Goal: Task Accomplishment & Management: Complete application form

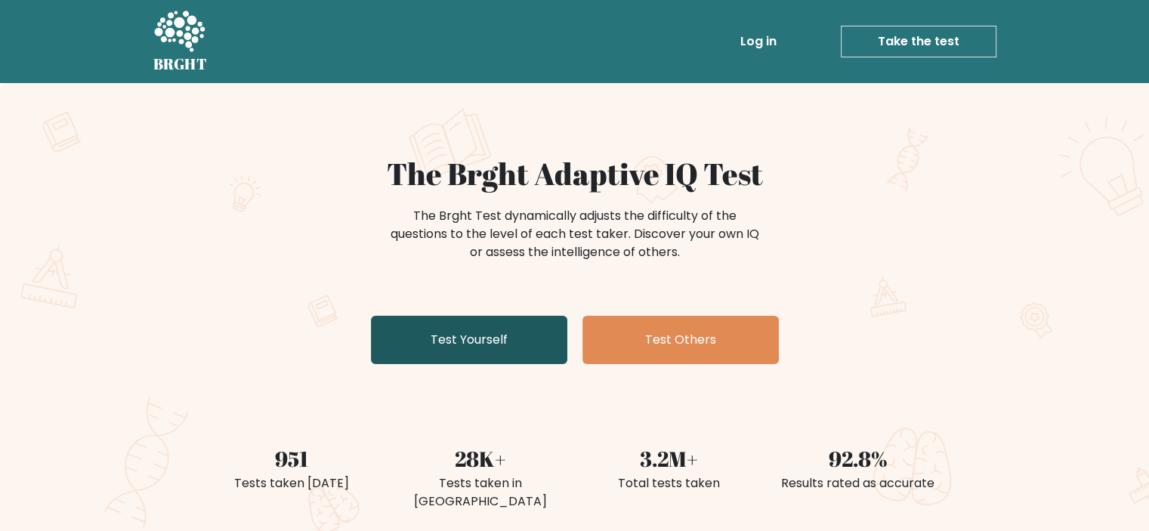
click at [463, 334] on link "Test Yourself" at bounding box center [469, 340] width 196 height 48
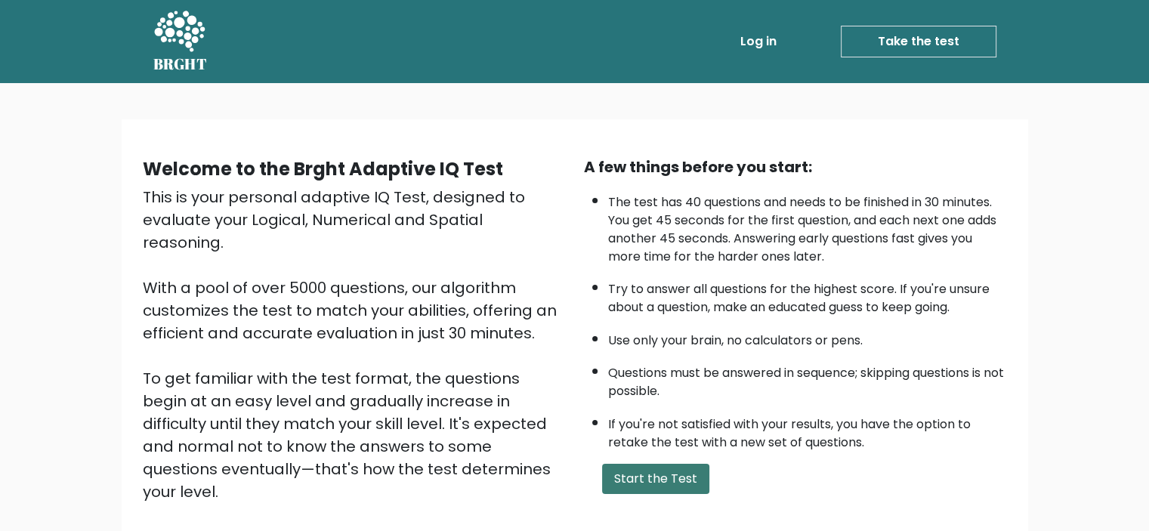
click at [661, 474] on button "Start the Test" at bounding box center [655, 479] width 107 height 30
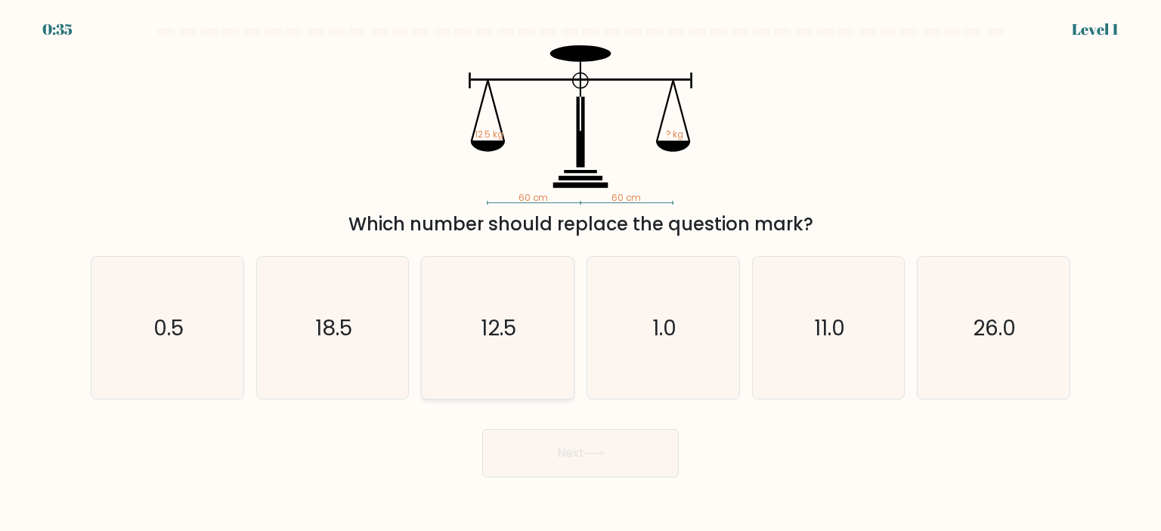
click at [437, 347] on icon "12.5" at bounding box center [497, 328] width 142 height 142
click at [580, 274] on input "c. 12.5" at bounding box center [580, 270] width 1 height 8
radio input "true"
click at [594, 462] on button "Next" at bounding box center [580, 453] width 196 height 48
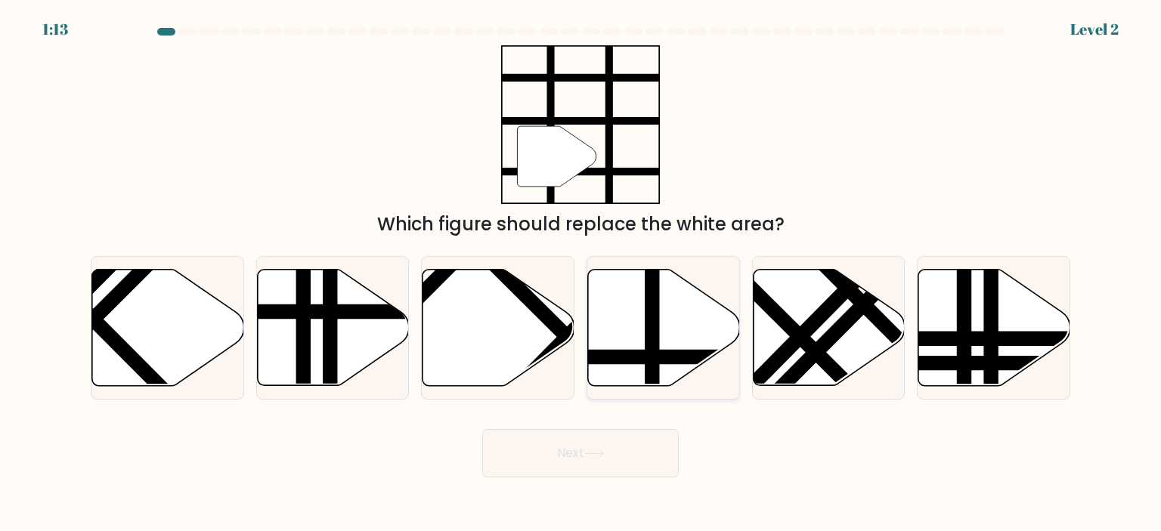
click at [626, 329] on icon at bounding box center [664, 327] width 152 height 116
click at [581, 274] on input "d." at bounding box center [580, 270] width 1 height 8
radio input "true"
click at [626, 477] on button "Next" at bounding box center [580, 453] width 196 height 48
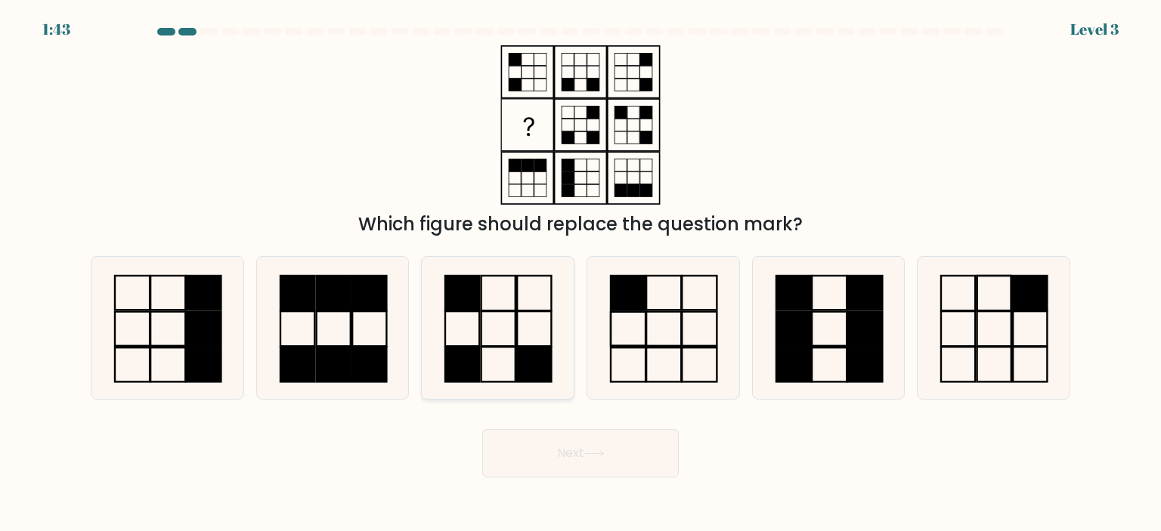
click at [478, 314] on icon at bounding box center [497, 328] width 142 height 142
click at [580, 274] on input "c." at bounding box center [580, 270] width 1 height 8
radio input "true"
click at [529, 462] on button "Next" at bounding box center [580, 453] width 196 height 48
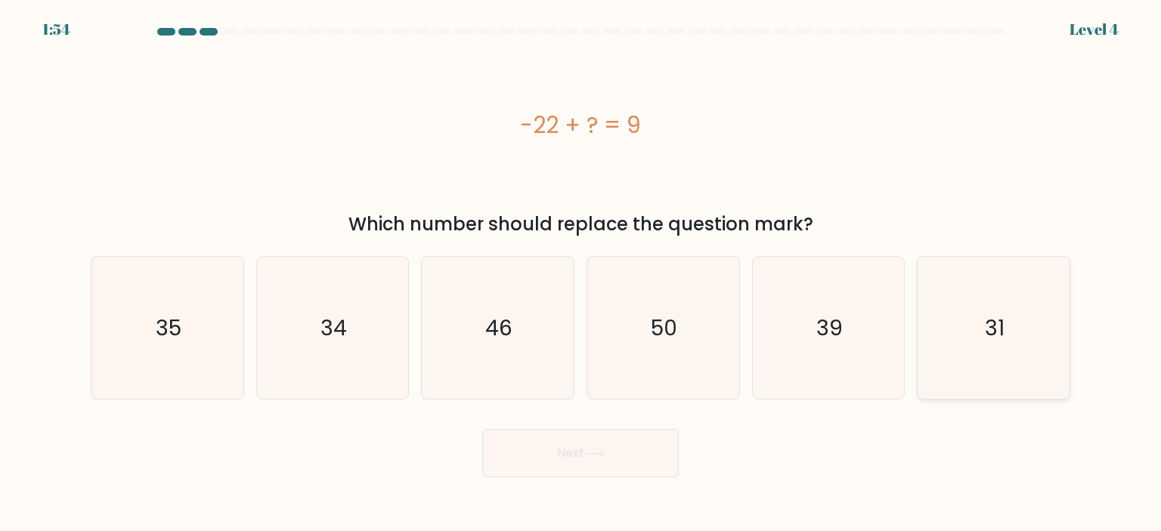
click at [962, 315] on icon "31" at bounding box center [993, 328] width 142 height 142
click at [581, 274] on input "f. 31" at bounding box center [580, 270] width 1 height 8
radio input "true"
click at [589, 459] on button "Next" at bounding box center [580, 453] width 196 height 48
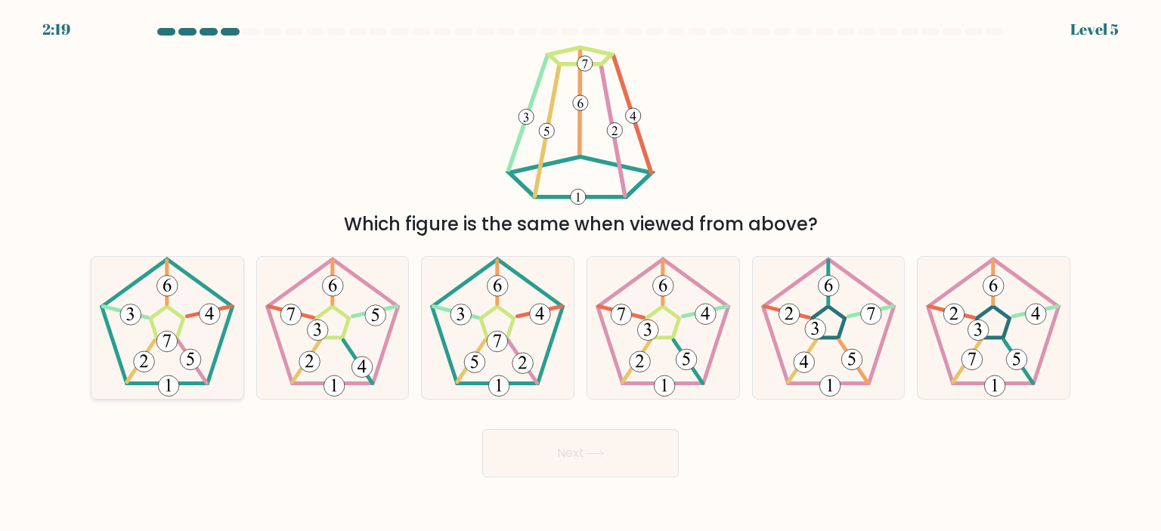
click at [142, 344] on icon at bounding box center [167, 328] width 142 height 142
click at [580, 274] on input "a." at bounding box center [580, 270] width 1 height 8
radio input "true"
click at [529, 453] on button "Next" at bounding box center [580, 453] width 196 height 48
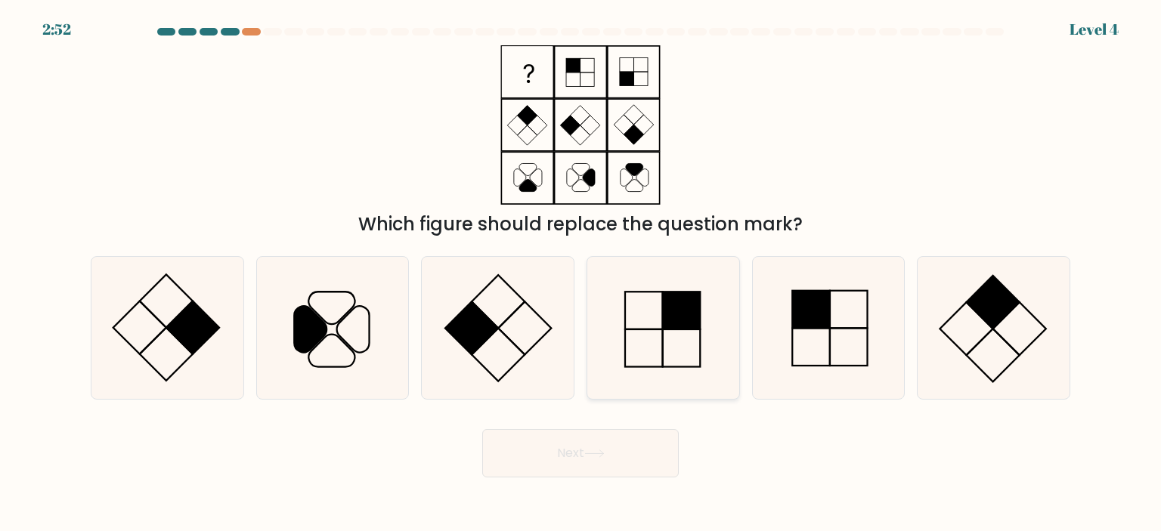
click at [654, 339] on icon at bounding box center [663, 328] width 142 height 142
click at [581, 274] on input "d." at bounding box center [580, 270] width 1 height 8
radio input "true"
click at [565, 465] on button "Next" at bounding box center [580, 453] width 196 height 48
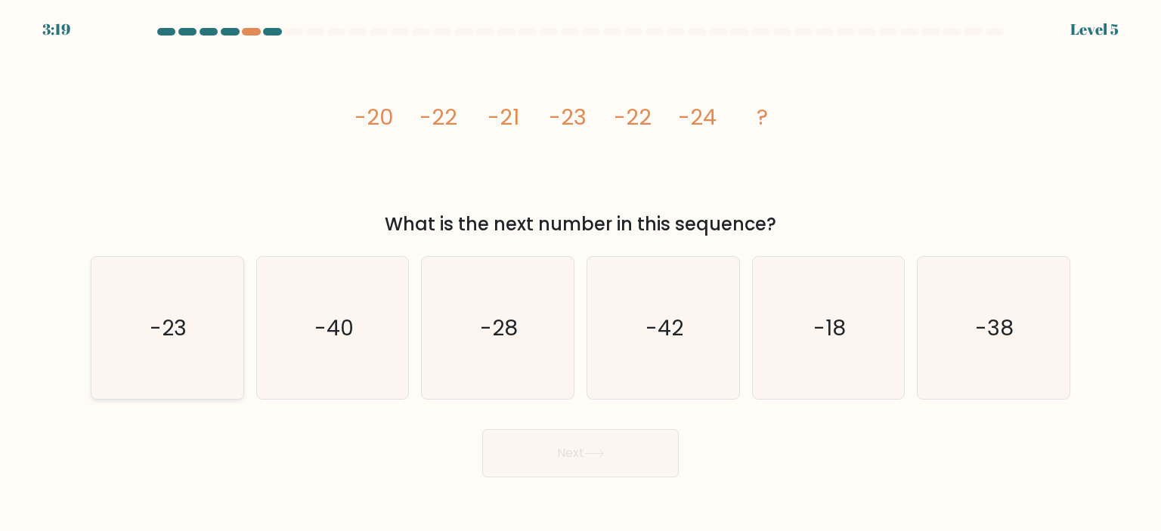
click at [131, 329] on icon "-23" at bounding box center [167, 328] width 142 height 142
click at [580, 274] on input "a. -23" at bounding box center [580, 270] width 1 height 8
radio input "true"
click at [553, 453] on button "Next" at bounding box center [580, 453] width 196 height 48
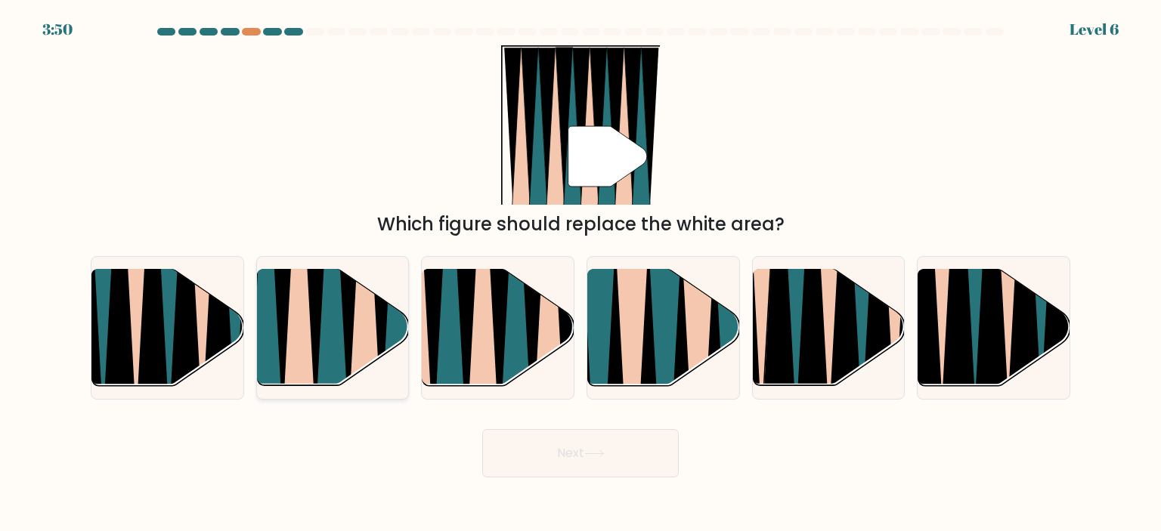
click at [356, 312] on icon at bounding box center [365, 271] width 34 height 304
click at [580, 274] on input "b." at bounding box center [580, 270] width 1 height 8
radio input "true"
click at [626, 459] on button "Next" at bounding box center [580, 453] width 196 height 48
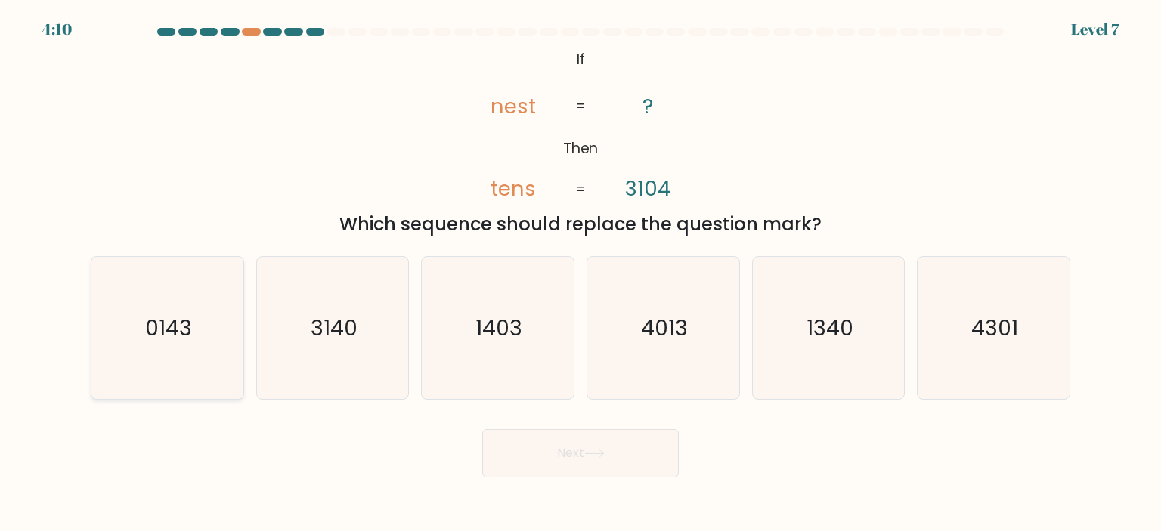
click at [190, 338] on text "0143" at bounding box center [168, 328] width 47 height 30
click at [580, 274] on input "a. 0143" at bounding box center [580, 270] width 1 height 8
radio input "true"
click at [570, 447] on button "Next" at bounding box center [580, 453] width 196 height 48
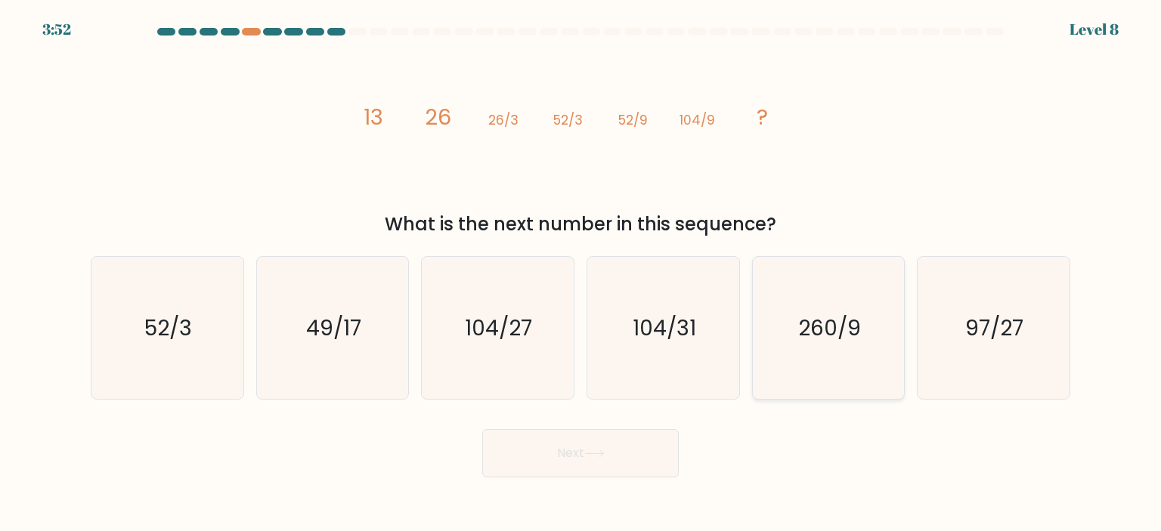
click at [833, 293] on icon "260/9" at bounding box center [828, 328] width 142 height 142
click at [581, 274] on input "e. 260/9" at bounding box center [580, 270] width 1 height 8
radio input "true"
click at [589, 450] on icon at bounding box center [594, 454] width 20 height 8
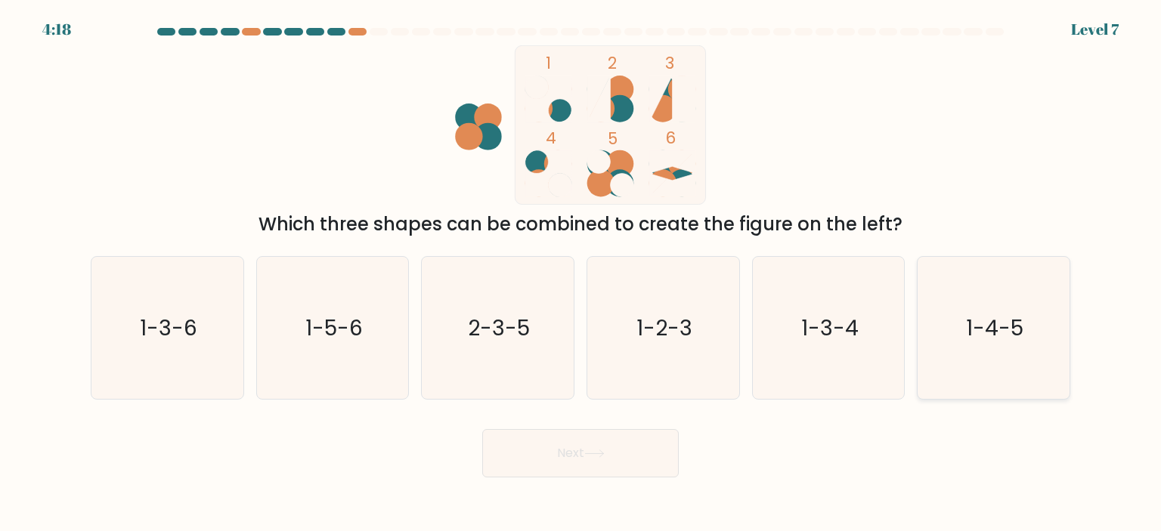
click at [994, 360] on icon "1-4-5" at bounding box center [993, 328] width 142 height 142
click at [581, 274] on input "f. 1-4-5" at bounding box center [580, 270] width 1 height 8
radio input "true"
click at [568, 456] on button "Next" at bounding box center [580, 453] width 196 height 48
click at [568, 447] on button "Next" at bounding box center [580, 453] width 196 height 48
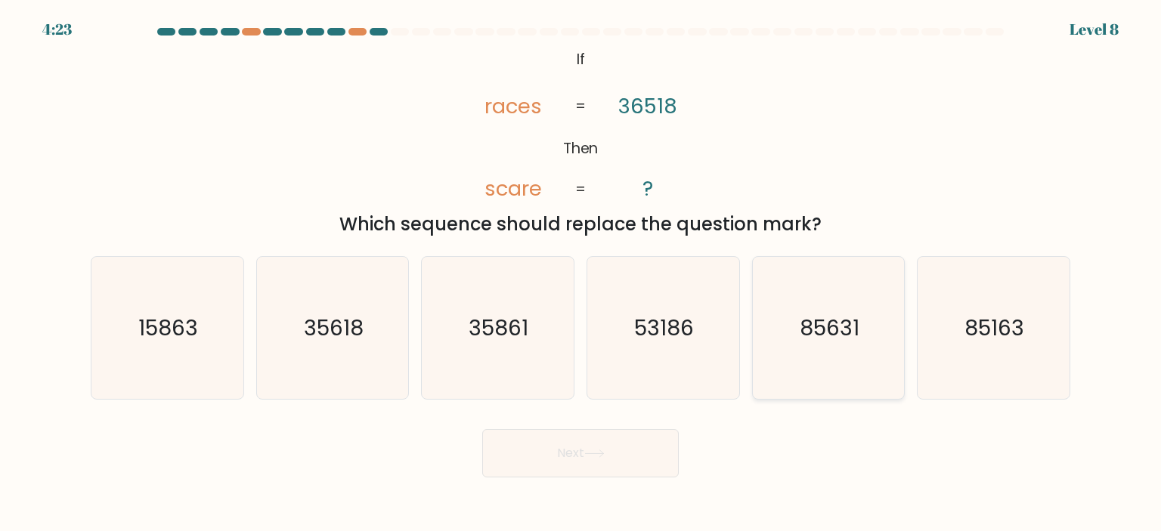
click at [838, 332] on text "85631" at bounding box center [829, 328] width 60 height 30
click at [581, 274] on input "e. 85631" at bounding box center [580, 270] width 1 height 8
radio input "true"
click at [531, 459] on button "Next" at bounding box center [580, 453] width 196 height 48
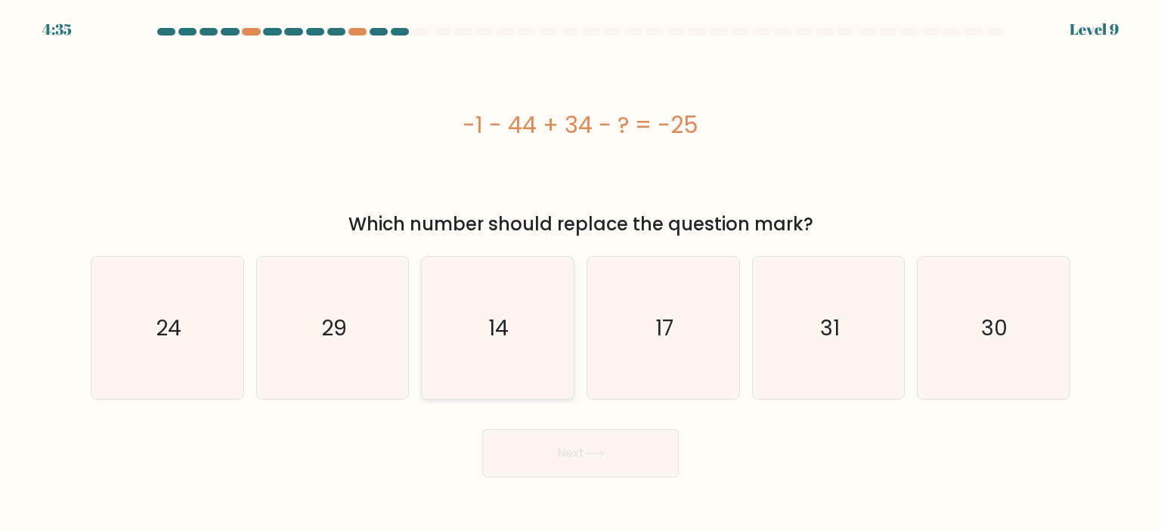
click at [520, 305] on icon "14" at bounding box center [497, 328] width 142 height 142
click at [580, 274] on input "c. 14" at bounding box center [580, 270] width 1 height 8
radio input "true"
click at [608, 460] on button "Next" at bounding box center [580, 453] width 196 height 48
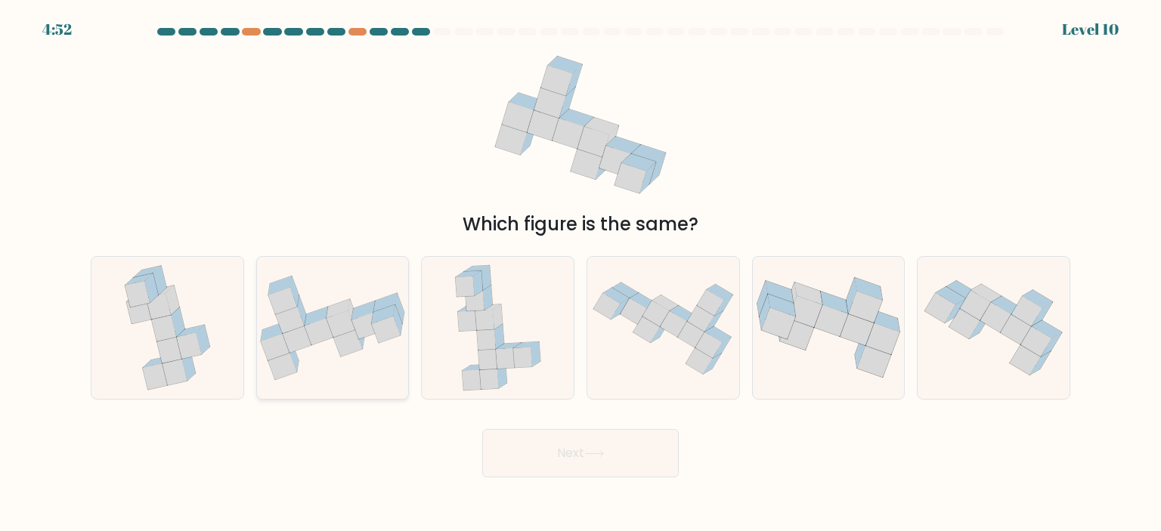
click at [310, 357] on icon at bounding box center [333, 328] width 152 height 105
click at [580, 274] on input "b." at bounding box center [580, 270] width 1 height 8
radio input "true"
click at [561, 465] on button "Next" at bounding box center [580, 453] width 196 height 48
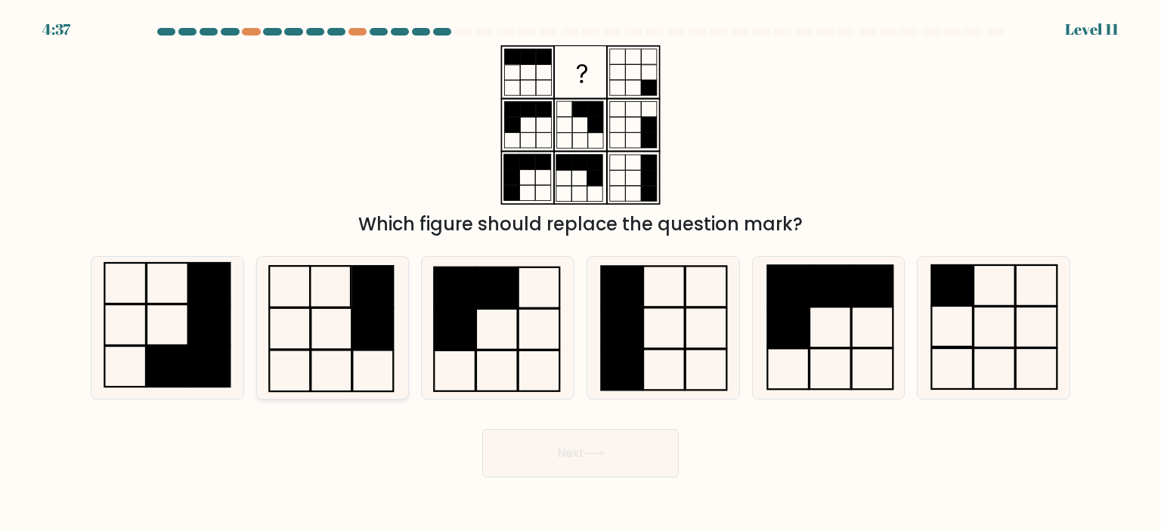
click at [321, 332] on icon at bounding box center [332, 328] width 142 height 142
click at [580, 274] on input "b." at bounding box center [580, 270] width 1 height 8
radio input "true"
click at [553, 456] on button "Next" at bounding box center [580, 453] width 196 height 48
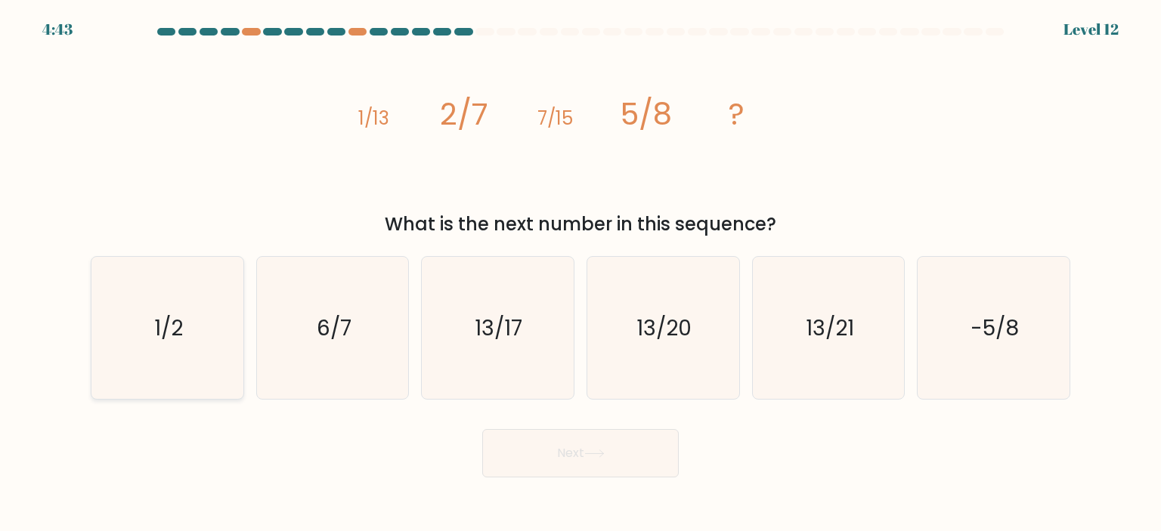
click at [153, 311] on icon "1/2" at bounding box center [167, 328] width 142 height 142
click at [580, 274] on input "a. 1/2" at bounding box center [580, 270] width 1 height 8
radio input "true"
click at [611, 447] on button "Next" at bounding box center [580, 453] width 196 height 48
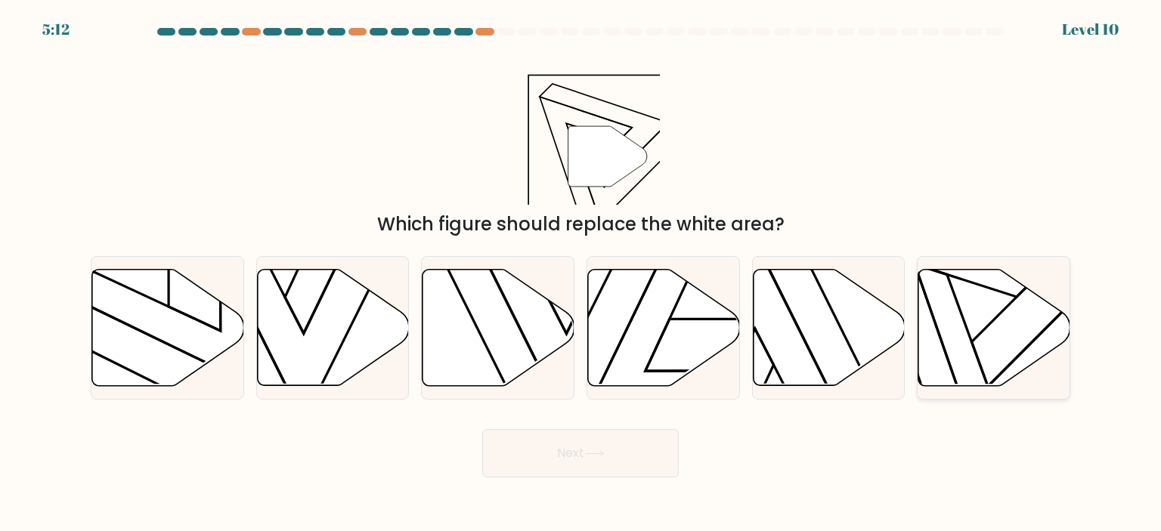
click at [1000, 352] on icon at bounding box center [994, 327] width 152 height 116
click at [581, 274] on input "f." at bounding box center [580, 270] width 1 height 8
radio input "true"
click at [632, 453] on button "Next" at bounding box center [580, 453] width 196 height 48
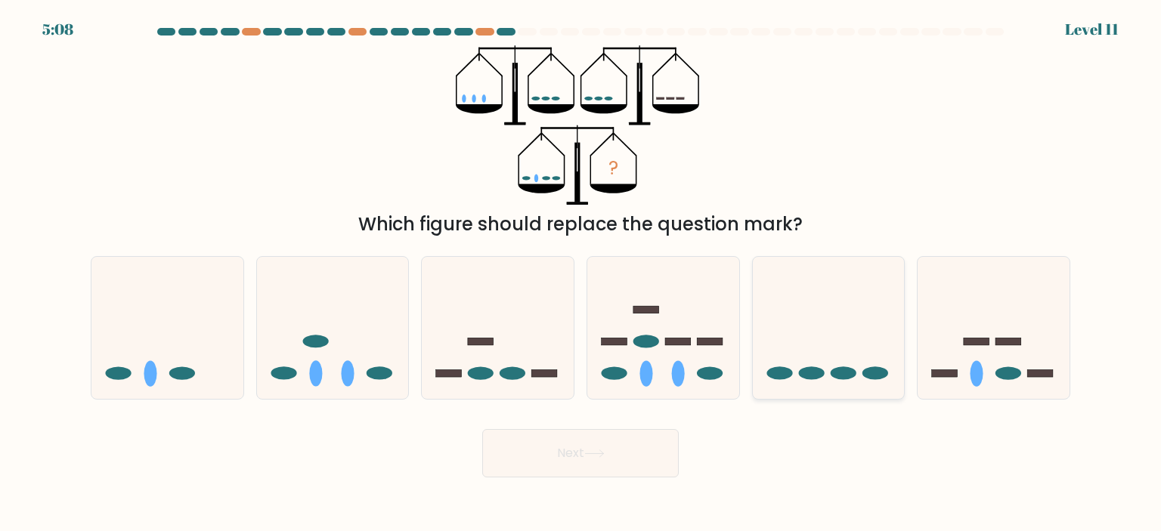
click at [815, 360] on icon at bounding box center [829, 327] width 152 height 125
click at [581, 274] on input "e." at bounding box center [580, 270] width 1 height 8
radio input "true"
click at [585, 465] on button "Next" at bounding box center [580, 453] width 196 height 48
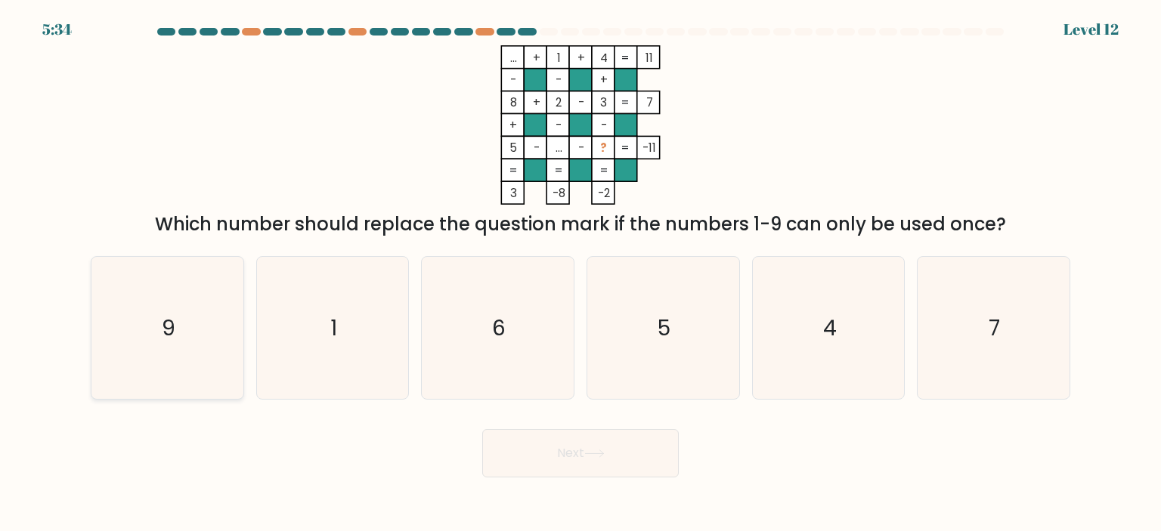
click at [140, 323] on icon "9" at bounding box center [167, 328] width 142 height 142
click at [580, 274] on input "a. 9" at bounding box center [580, 270] width 1 height 8
radio input "true"
click at [626, 461] on button "Next" at bounding box center [580, 453] width 196 height 48
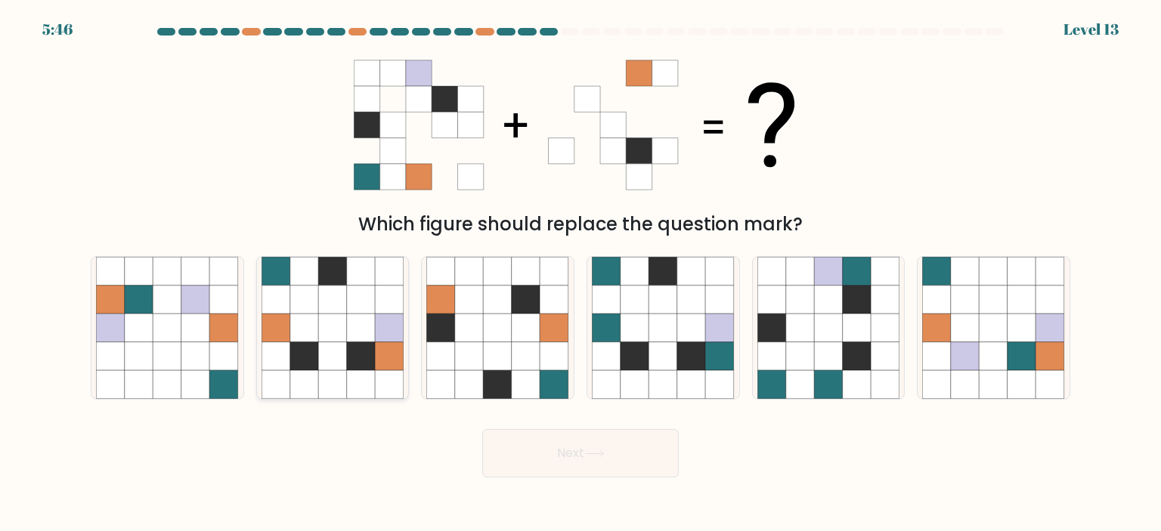
click at [384, 314] on icon at bounding box center [389, 328] width 29 height 29
click at [580, 274] on input "b." at bounding box center [580, 270] width 1 height 8
radio input "true"
click at [577, 459] on button "Next" at bounding box center [580, 453] width 196 height 48
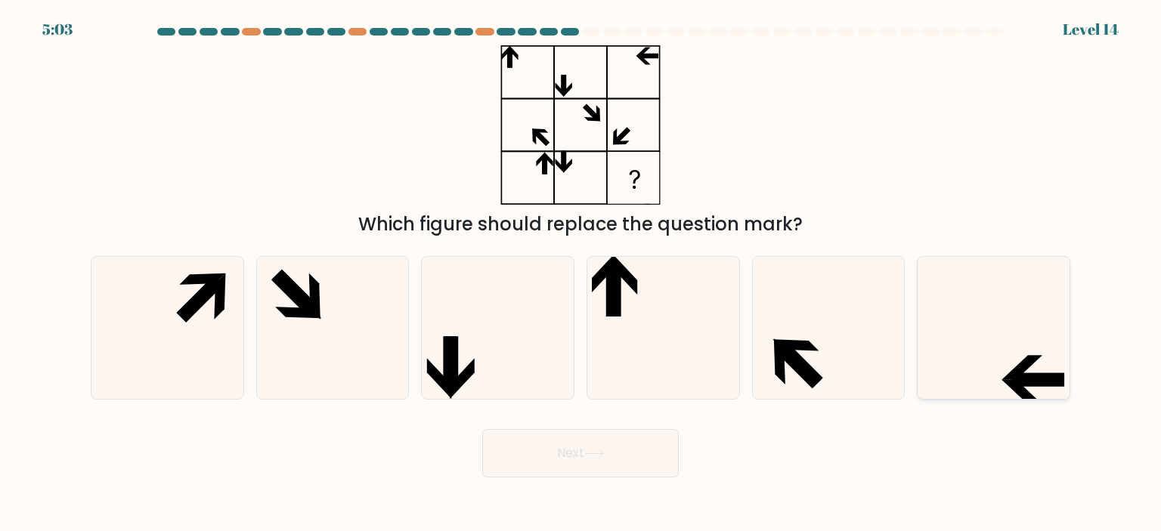
click at [1054, 344] on icon at bounding box center [993, 328] width 142 height 142
click at [581, 274] on input "f." at bounding box center [580, 270] width 1 height 8
radio input "true"
click at [611, 448] on button "Next" at bounding box center [580, 453] width 196 height 48
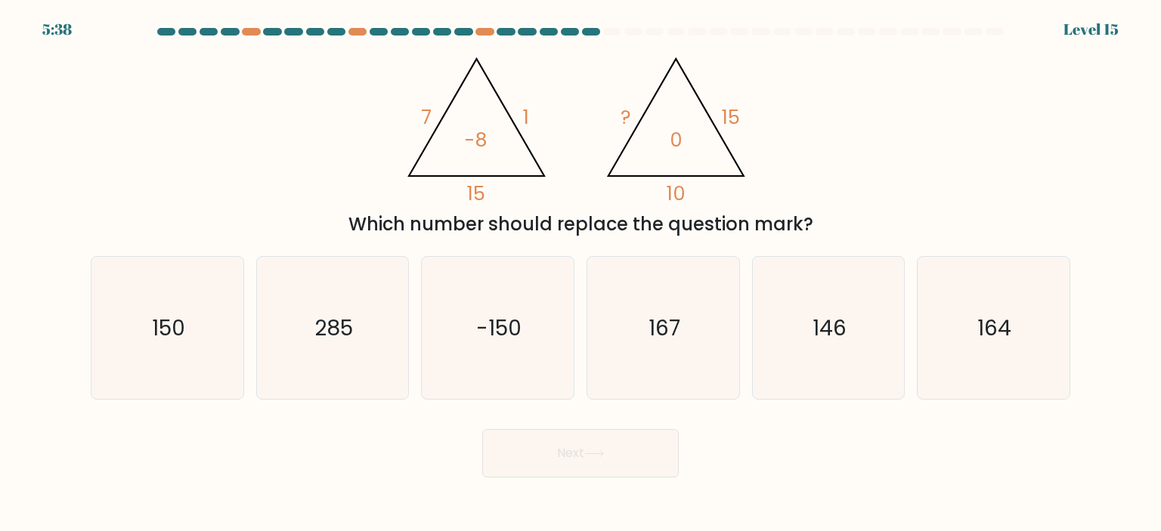
drag, startPoint x: 619, startPoint y: 226, endPoint x: 783, endPoint y: 219, distance: 164.1
click at [783, 219] on div "Which number should replace the question mark?" at bounding box center [580, 224] width 961 height 27
click at [608, 221] on div "Which number should replace the question mark?" at bounding box center [580, 224] width 961 height 27
click at [146, 308] on icon "150" at bounding box center [167, 328] width 142 height 142
click at [580, 274] on input "a. 150" at bounding box center [580, 270] width 1 height 8
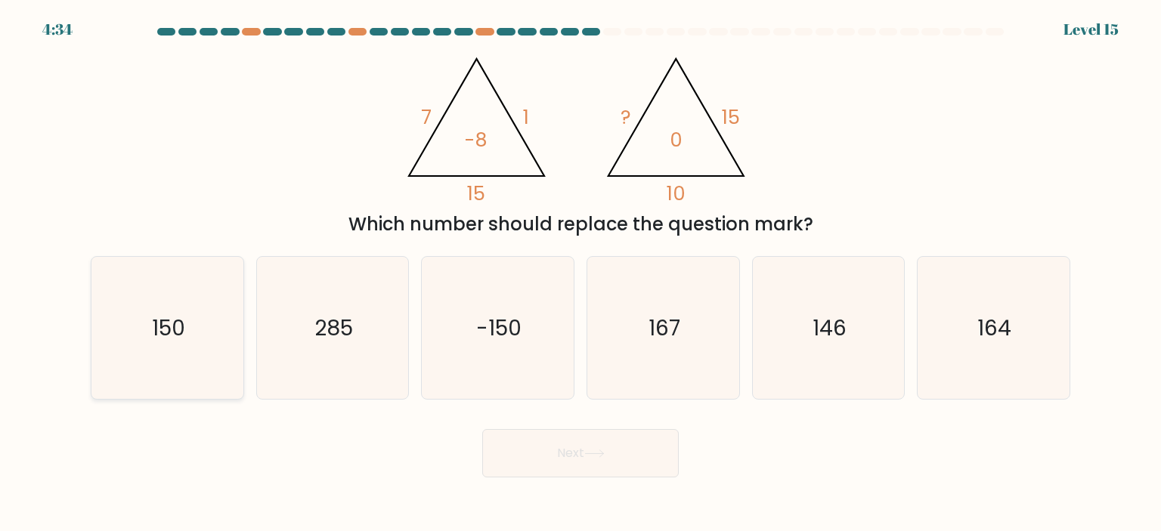
radio input "true"
click at [539, 460] on button "Next" at bounding box center [580, 453] width 196 height 48
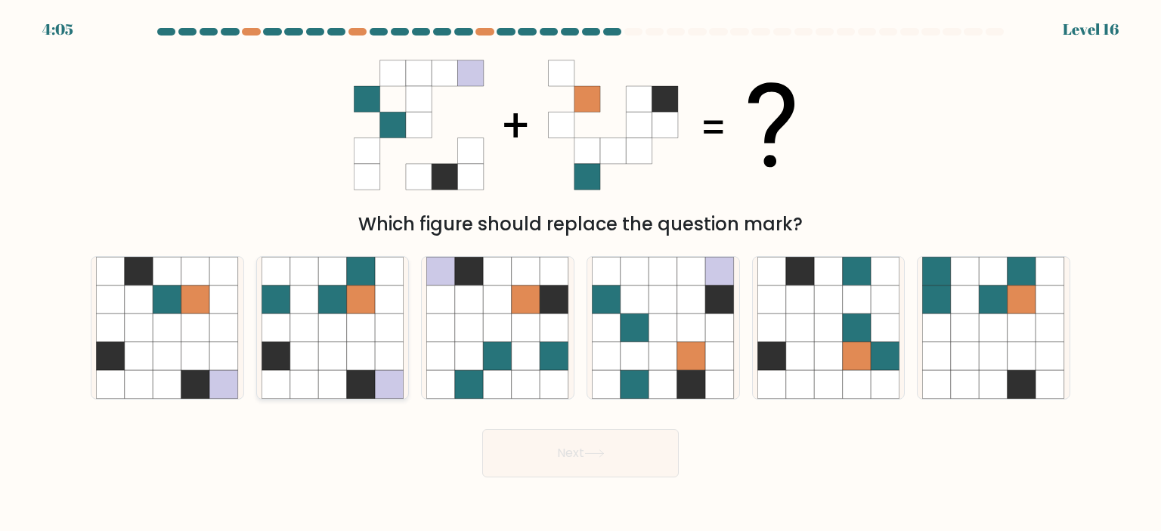
click at [337, 338] on icon at bounding box center [332, 328] width 29 height 29
click at [580, 274] on input "b." at bounding box center [580, 270] width 1 height 8
radio input "true"
click at [586, 445] on button "Next" at bounding box center [580, 453] width 196 height 48
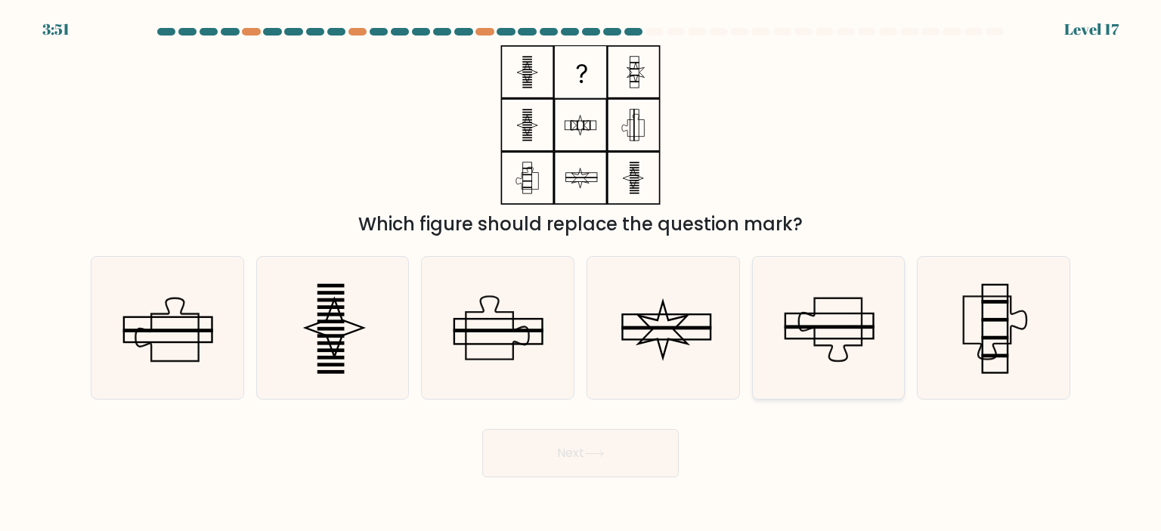
click at [849, 323] on icon at bounding box center [828, 328] width 142 height 142
click at [581, 274] on input "e." at bounding box center [580, 270] width 1 height 8
radio input "true"
click at [642, 455] on button "Next" at bounding box center [580, 453] width 196 height 48
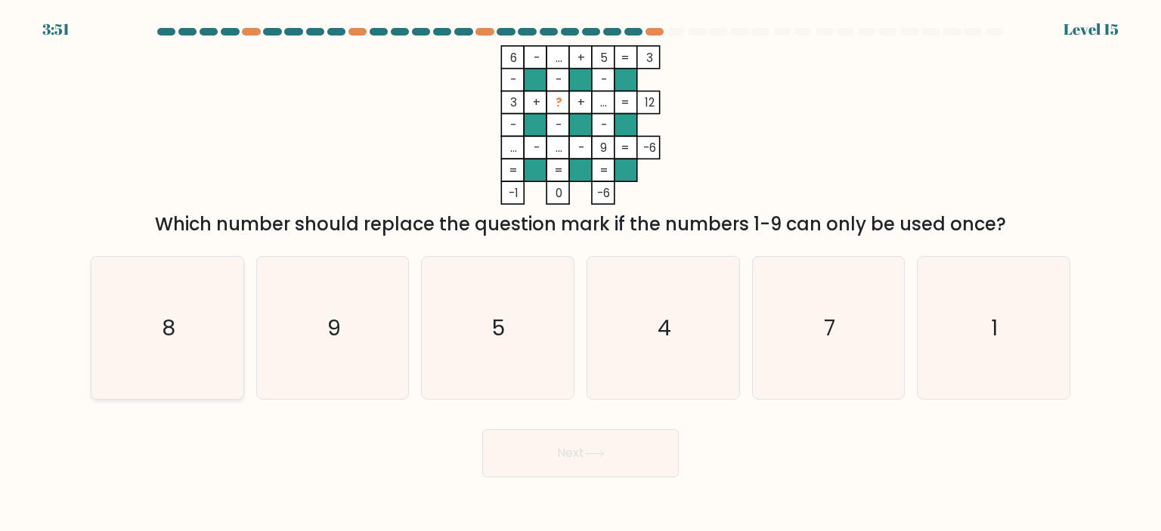
click at [190, 303] on icon "8" at bounding box center [167, 328] width 142 height 142
click at [580, 274] on input "a. 8" at bounding box center [580, 270] width 1 height 8
radio input "true"
click at [563, 454] on button "Next" at bounding box center [580, 453] width 196 height 48
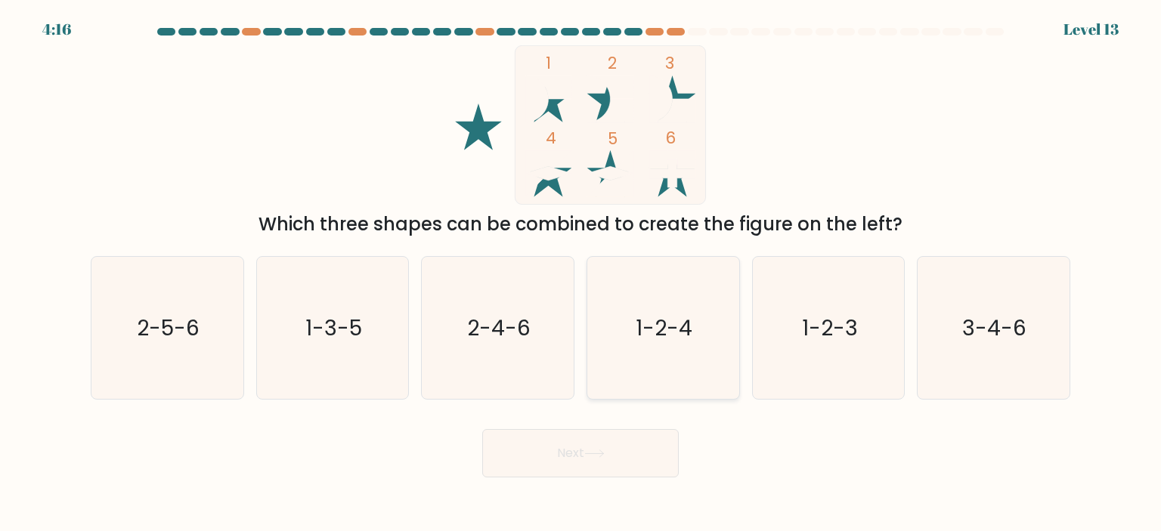
click at [691, 341] on text "1-2-4" at bounding box center [664, 328] width 57 height 30
click at [581, 274] on input "d. 1-2-4" at bounding box center [580, 270] width 1 height 8
radio input "true"
click at [640, 450] on button "Next" at bounding box center [580, 453] width 196 height 48
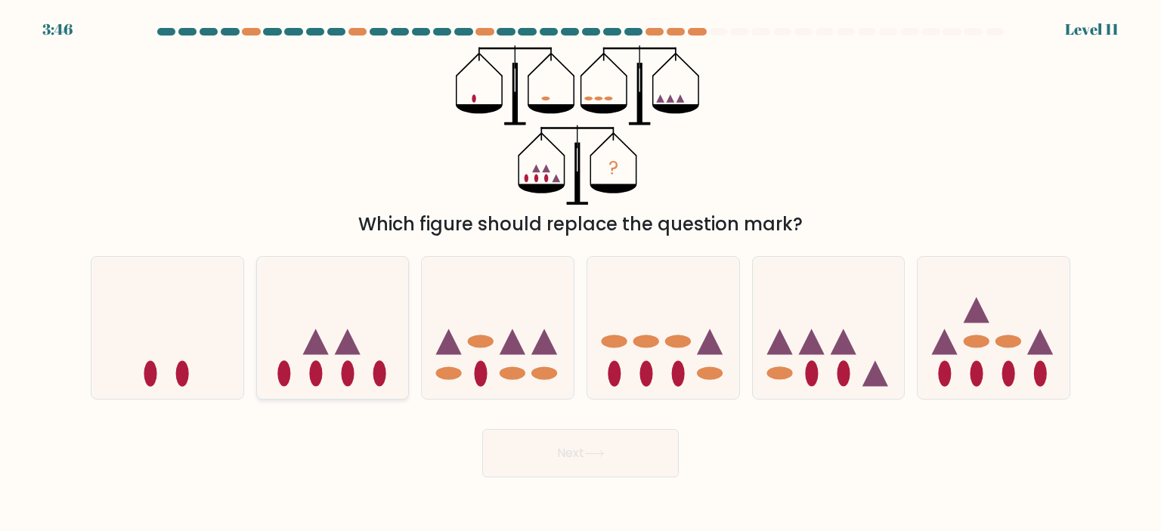
click at [375, 340] on icon at bounding box center [333, 327] width 152 height 125
click at [580, 274] on input "b." at bounding box center [580, 270] width 1 height 8
radio input "true"
click at [611, 472] on button "Next" at bounding box center [580, 453] width 196 height 48
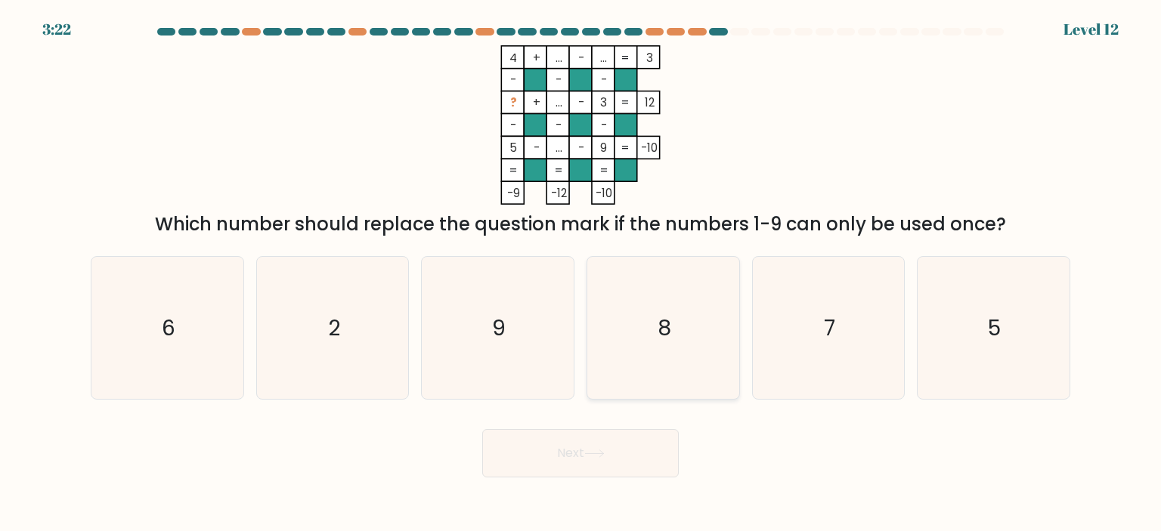
click at [622, 359] on icon "8" at bounding box center [663, 328] width 142 height 142
click at [581, 274] on input "d. 8" at bounding box center [580, 270] width 1 height 8
radio input "true"
click at [607, 450] on button "Next" at bounding box center [580, 453] width 196 height 48
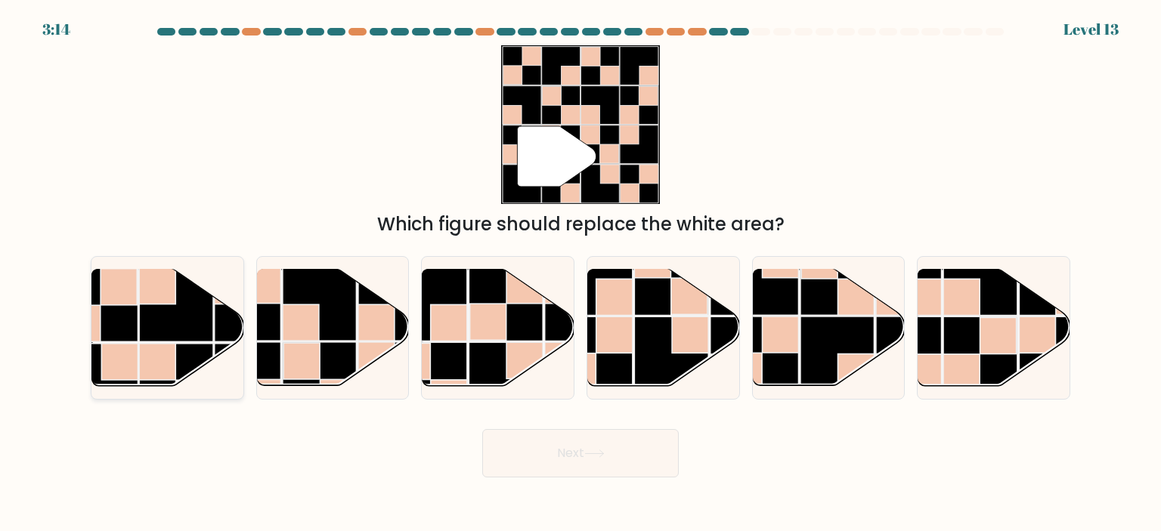
click at [162, 334] on rect at bounding box center [176, 304] width 74 height 74
click at [580, 274] on input "a." at bounding box center [580, 270] width 1 height 8
radio input "true"
click at [568, 456] on button "Next" at bounding box center [580, 453] width 196 height 48
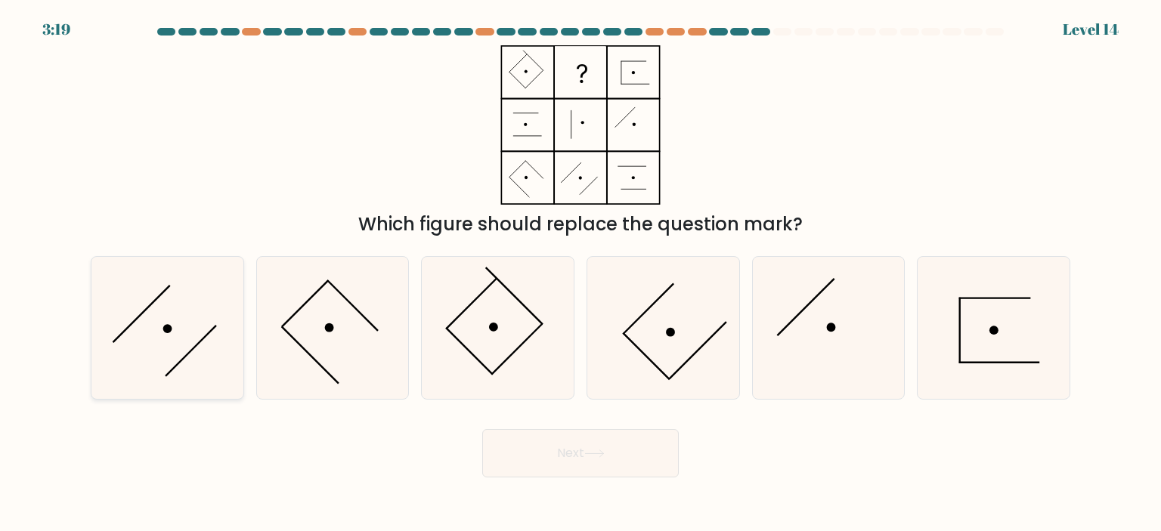
click at [144, 344] on icon at bounding box center [167, 328] width 142 height 142
click at [580, 274] on input "a." at bounding box center [580, 270] width 1 height 8
radio input "true"
click at [567, 456] on button "Next" at bounding box center [580, 453] width 196 height 48
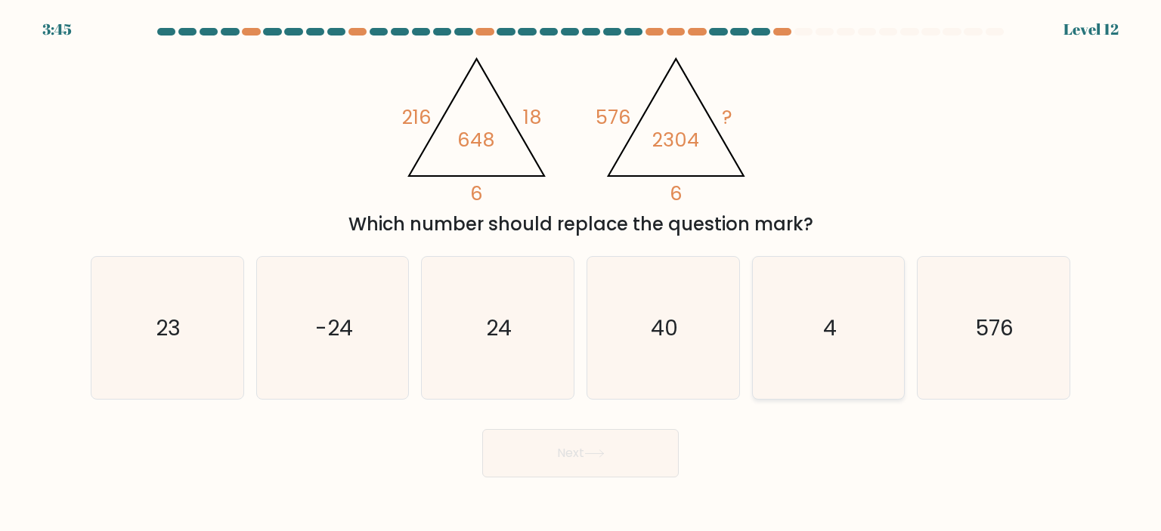
click at [840, 328] on icon "4" at bounding box center [828, 328] width 142 height 142
click at [581, 274] on input "e. 4" at bounding box center [580, 270] width 1 height 8
radio input "true"
click at [635, 464] on button "Next" at bounding box center [580, 453] width 196 height 48
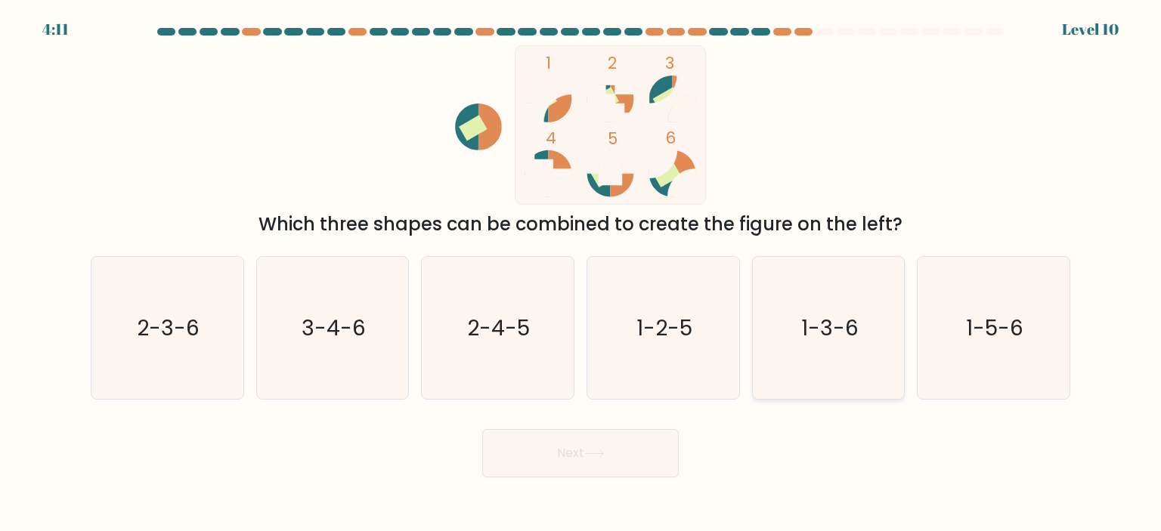
click at [803, 348] on icon "1-3-6" at bounding box center [828, 328] width 142 height 142
click at [581, 274] on input "e. 1-3-6" at bounding box center [580, 270] width 1 height 8
radio input "true"
click at [551, 436] on button "Next" at bounding box center [580, 453] width 196 height 48
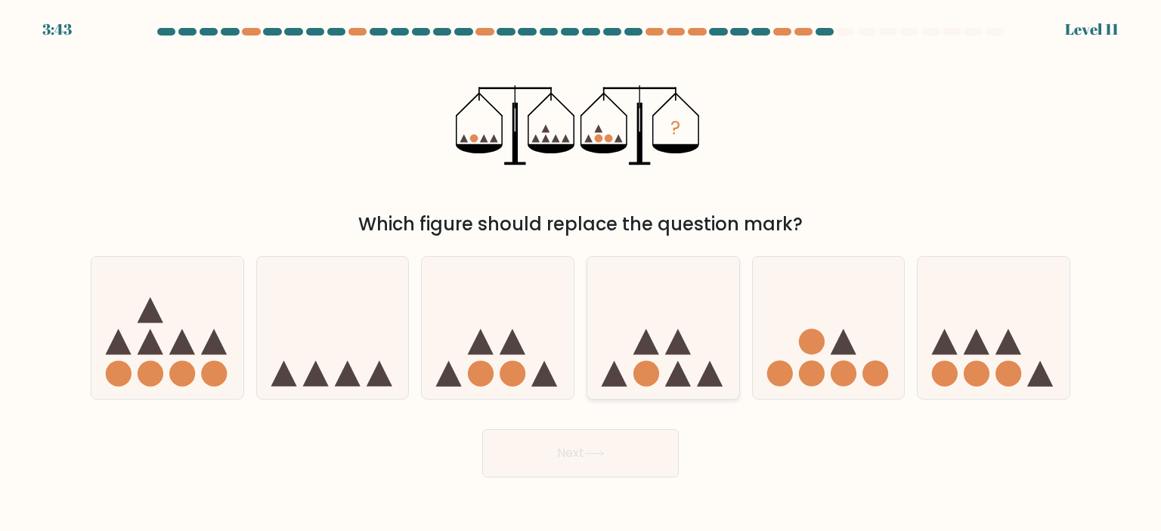
click at [663, 344] on icon at bounding box center [663, 327] width 152 height 125
click at [581, 274] on input "d." at bounding box center [580, 270] width 1 height 8
radio input "true"
click at [644, 456] on button "Next" at bounding box center [580, 453] width 196 height 48
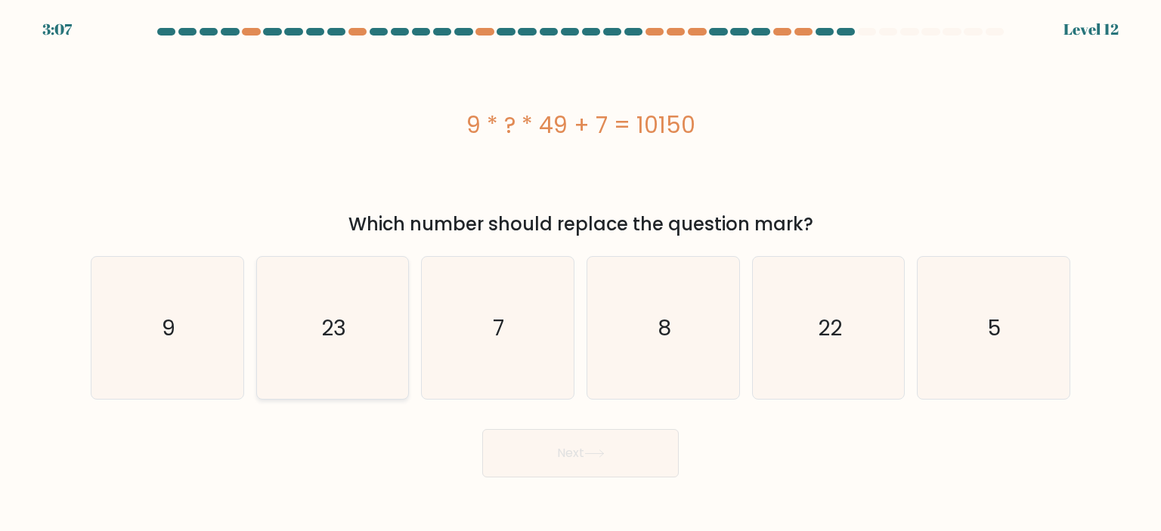
click at [293, 326] on icon "23" at bounding box center [332, 328] width 142 height 142
click at [580, 274] on input "b. 23" at bounding box center [580, 270] width 1 height 8
radio input "true"
click at [620, 457] on button "Next" at bounding box center [580, 453] width 196 height 48
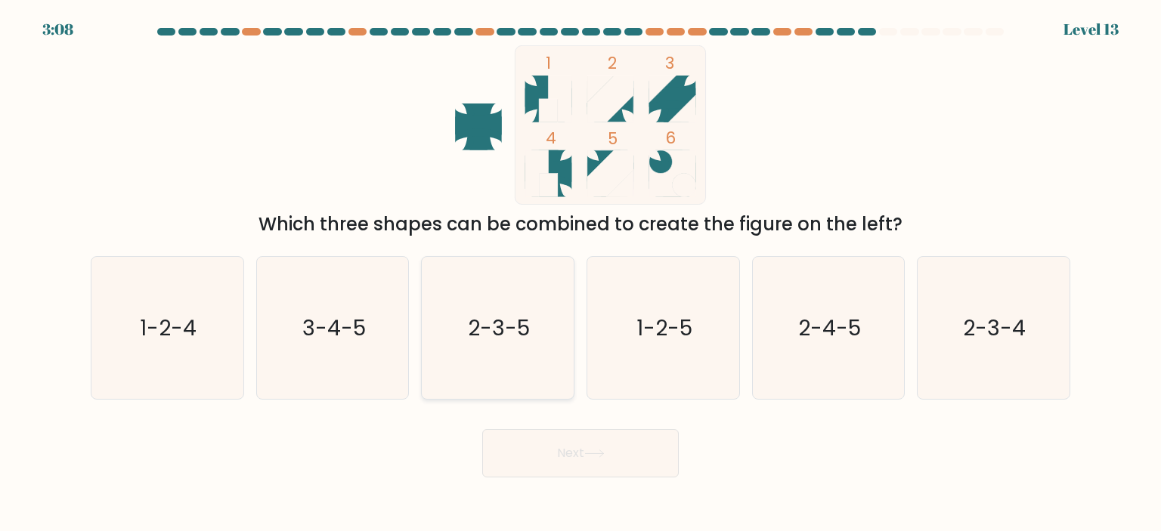
click at [507, 323] on text "2-3-5" at bounding box center [499, 328] width 62 height 30
click at [580, 274] on input "c. 2-3-5" at bounding box center [580, 270] width 1 height 8
radio input "true"
click at [595, 445] on button "Next" at bounding box center [580, 453] width 196 height 48
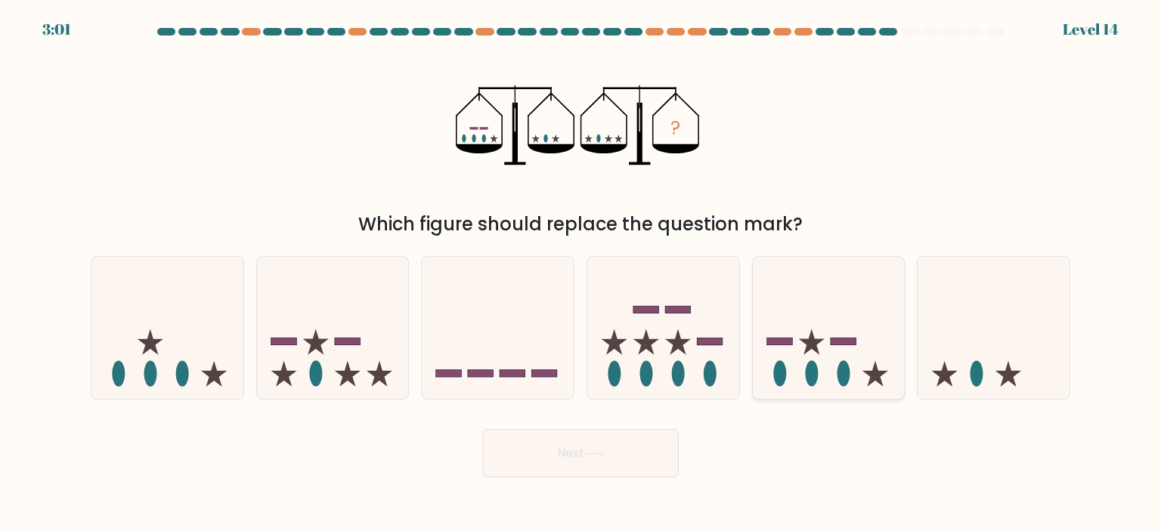
click at [846, 343] on rect at bounding box center [843, 342] width 26 height 8
click at [581, 274] on input "e." at bounding box center [580, 270] width 1 height 8
radio input "true"
click at [604, 449] on button "Next" at bounding box center [580, 453] width 196 height 48
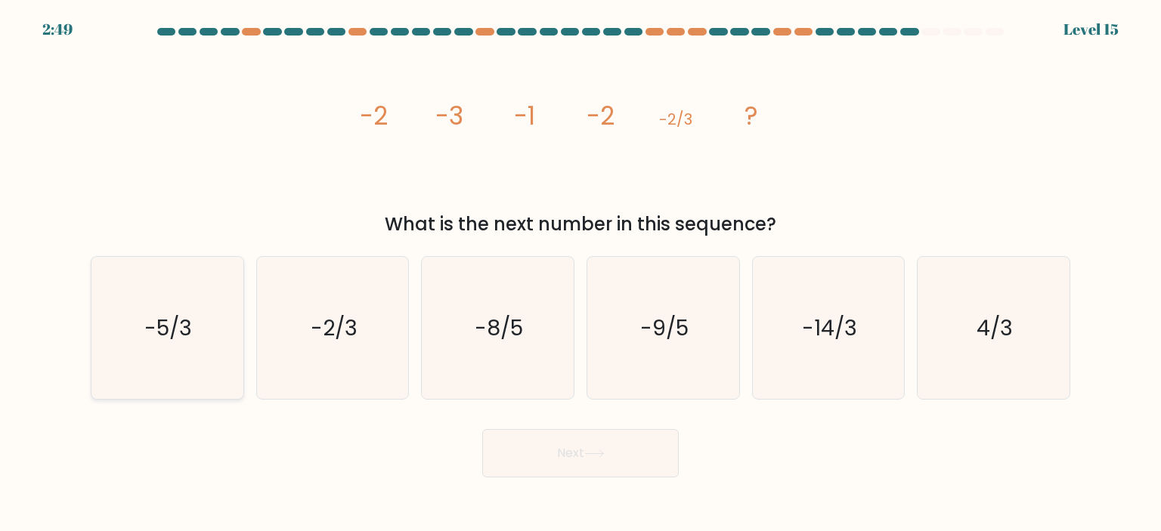
click at [173, 358] on icon "-5/3" at bounding box center [167, 328] width 142 height 142
click at [580, 274] on input "a. -5/3" at bounding box center [580, 270] width 1 height 8
radio input "true"
click at [662, 457] on button "Next" at bounding box center [580, 453] width 196 height 48
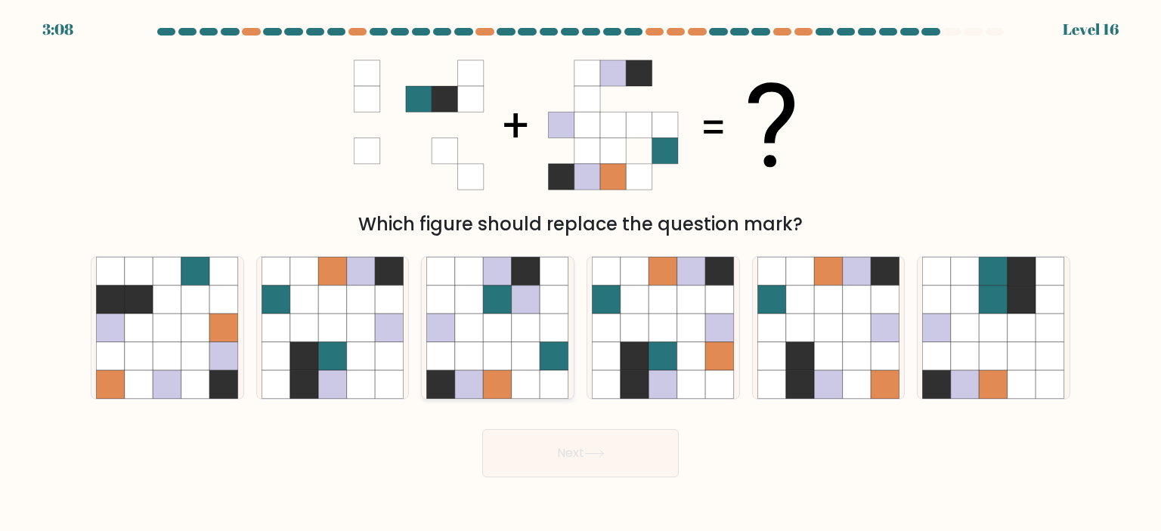
click at [494, 314] on icon at bounding box center [498, 300] width 29 height 29
click at [580, 274] on input "c." at bounding box center [580, 270] width 1 height 8
radio input "true"
click at [598, 444] on button "Next" at bounding box center [580, 453] width 196 height 48
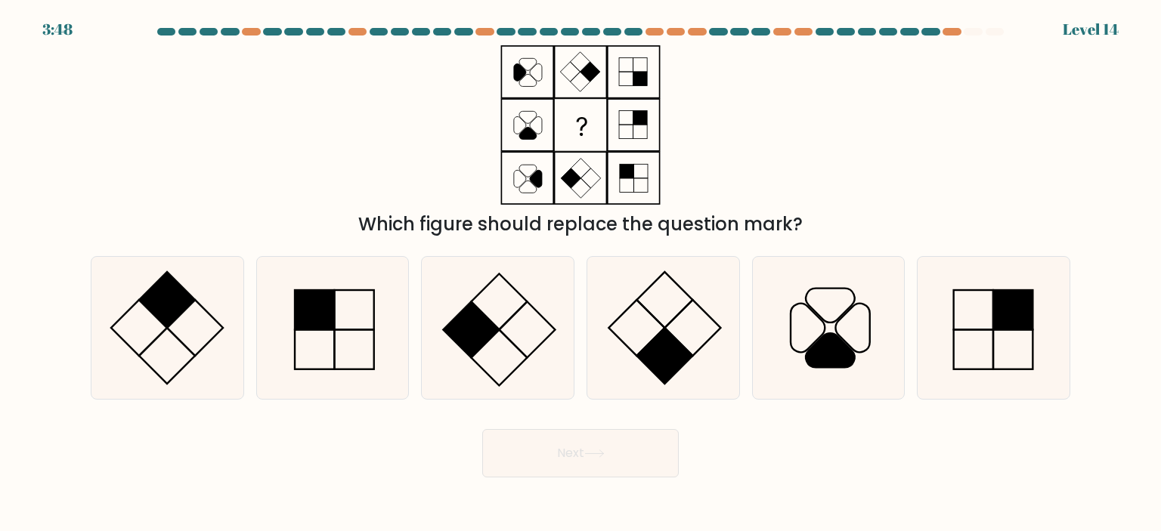
drag, startPoint x: 422, startPoint y: 232, endPoint x: 756, endPoint y: 225, distance: 333.3
click at [756, 225] on div "Which figure should replace the question mark?" at bounding box center [580, 224] width 961 height 27
click at [711, 338] on rect at bounding box center [693, 328] width 56 height 56
click at [581, 274] on input "d." at bounding box center [580, 270] width 1 height 8
radio input "true"
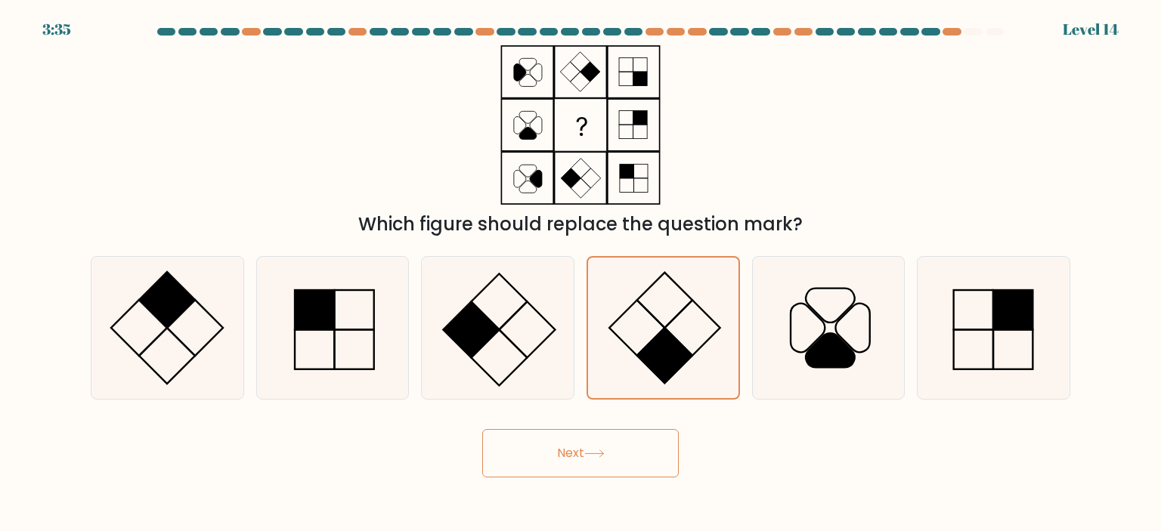
click at [669, 434] on button "Next" at bounding box center [580, 453] width 196 height 48
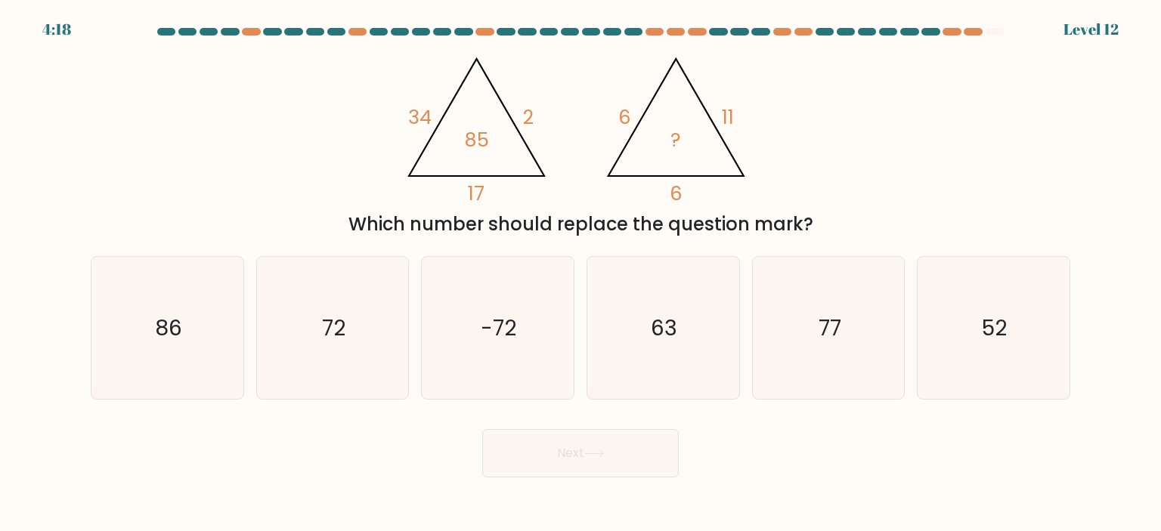
click at [663, 456] on button "Next" at bounding box center [580, 453] width 196 height 48
click at [775, 428] on div "Next" at bounding box center [580, 448] width 997 height 60
click at [210, 314] on icon "86" at bounding box center [167, 328] width 142 height 142
click at [580, 274] on input "a. 86" at bounding box center [580, 270] width 1 height 8
radio input "true"
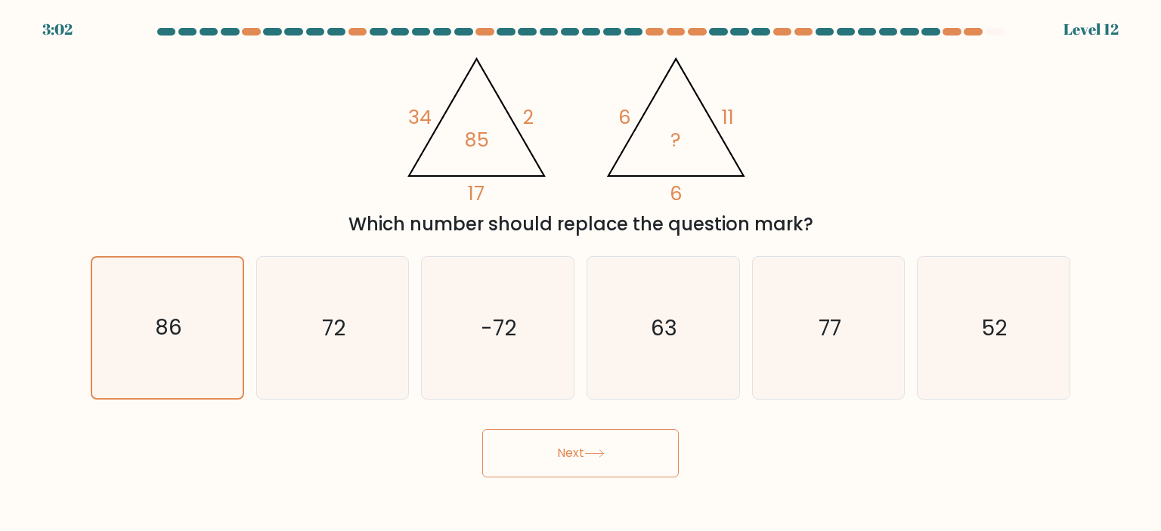
click at [604, 459] on button "Next" at bounding box center [580, 453] width 196 height 48
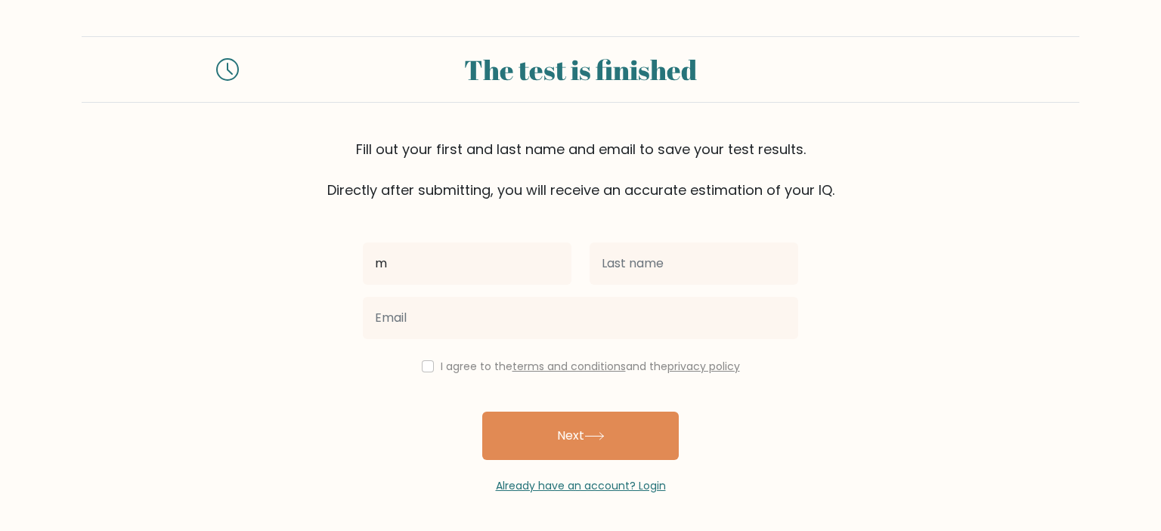
type input "m"
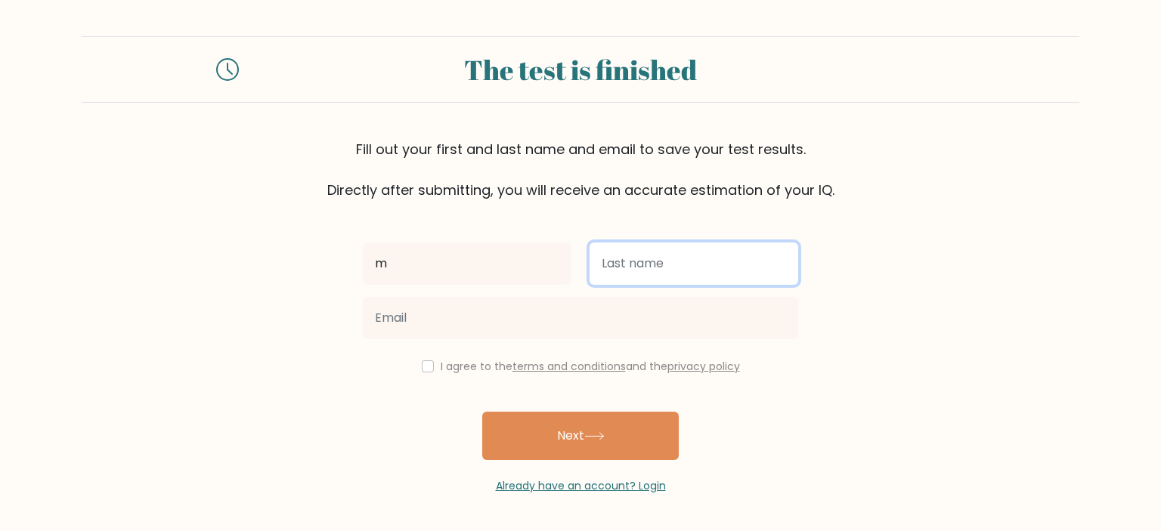
click at [756, 265] on input "text" at bounding box center [693, 264] width 209 height 42
type input "z"
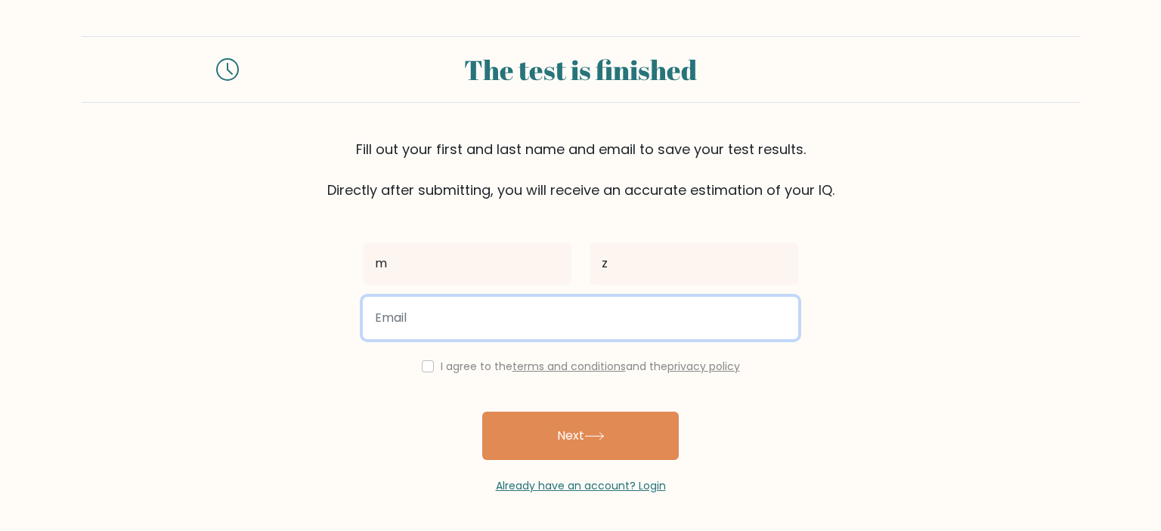
click at [604, 305] on input "email" at bounding box center [580, 318] width 435 height 42
type input "[EMAIL_ADDRESS][DOMAIN_NAME]"
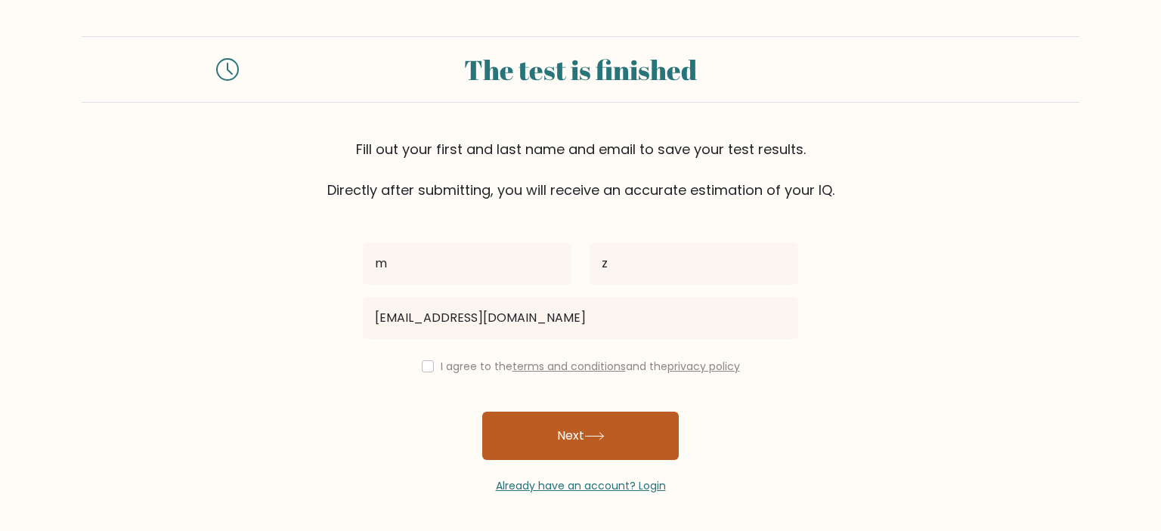
click at [547, 428] on button "Next" at bounding box center [580, 436] width 196 height 48
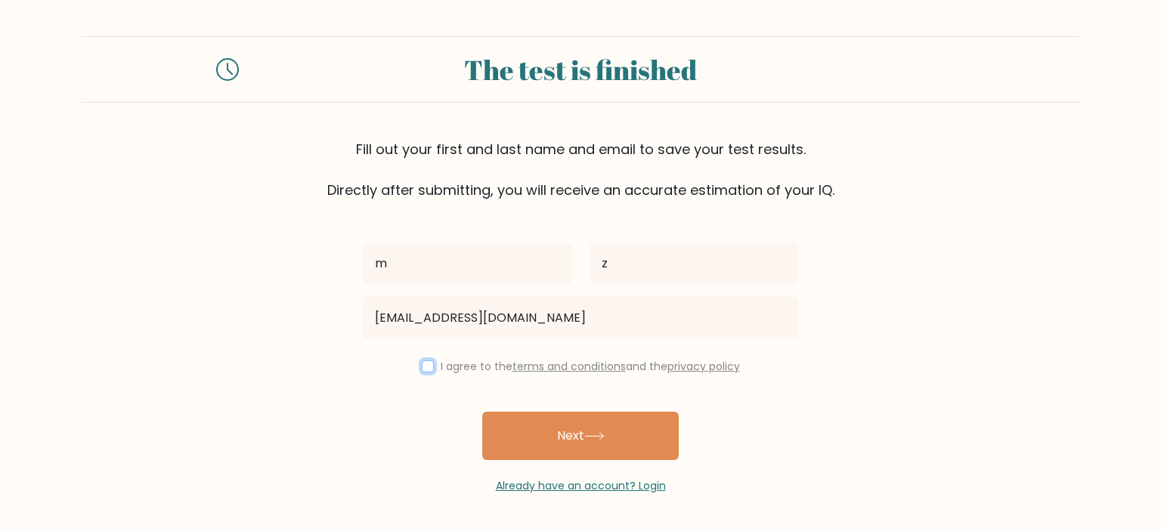
click at [422, 366] on input "checkbox" at bounding box center [428, 366] width 12 height 12
checkbox input "true"
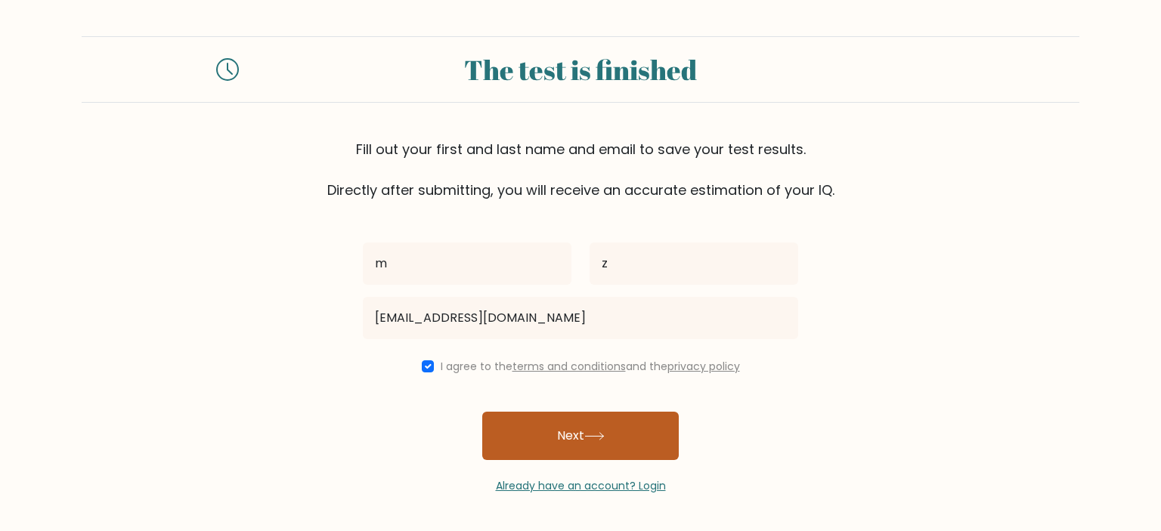
click at [546, 426] on button "Next" at bounding box center [580, 436] width 196 height 48
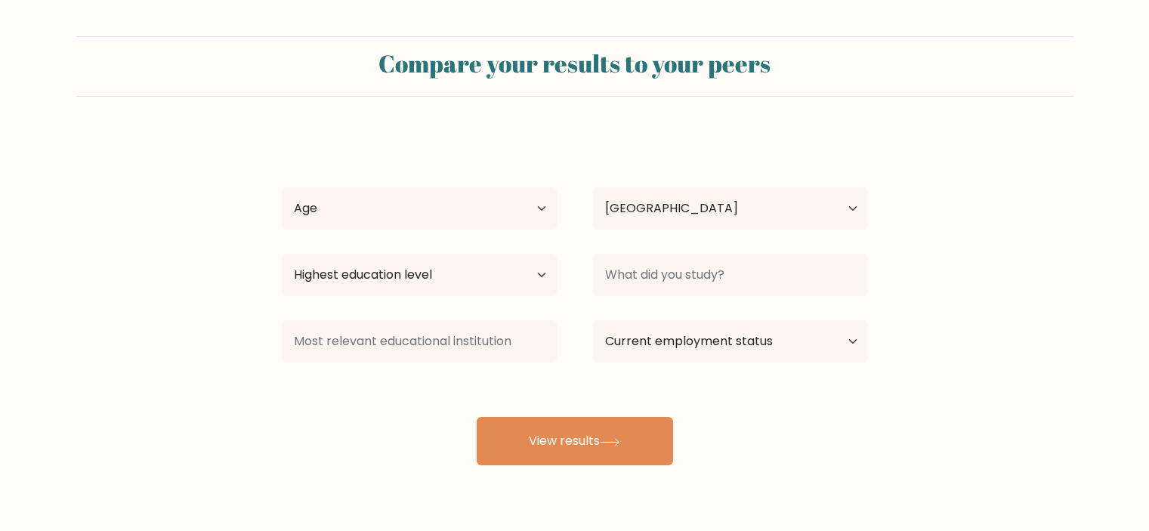
select select "GR"
click at [427, 220] on select "Age Under [DEMOGRAPHIC_DATA] [DEMOGRAPHIC_DATA] [DEMOGRAPHIC_DATA] [DEMOGRAPHIC…" at bounding box center [419, 208] width 275 height 42
select select "25_34"
click at [282, 187] on select "Age Under [DEMOGRAPHIC_DATA] [DEMOGRAPHIC_DATA] [DEMOGRAPHIC_DATA] [DEMOGRAPHIC…" at bounding box center [419, 208] width 275 height 42
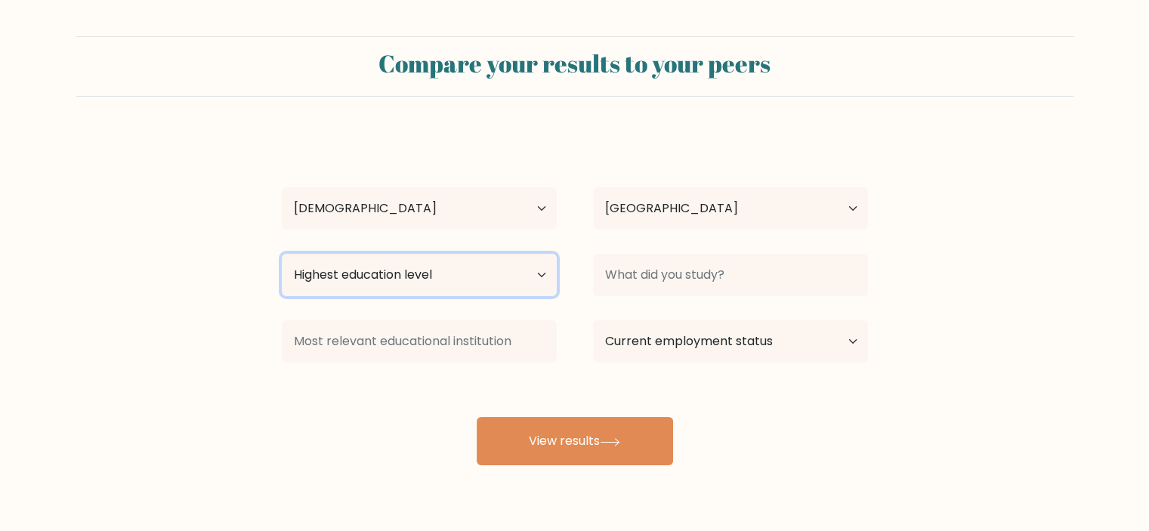
click at [366, 272] on select "Highest education level No schooling Primary Lower Secondary Upper Secondary Oc…" at bounding box center [419, 275] width 275 height 42
select select "masters_degree"
click at [282, 254] on select "Highest education level No schooling Primary Lower Secondary Upper Secondary Oc…" at bounding box center [419, 275] width 275 height 42
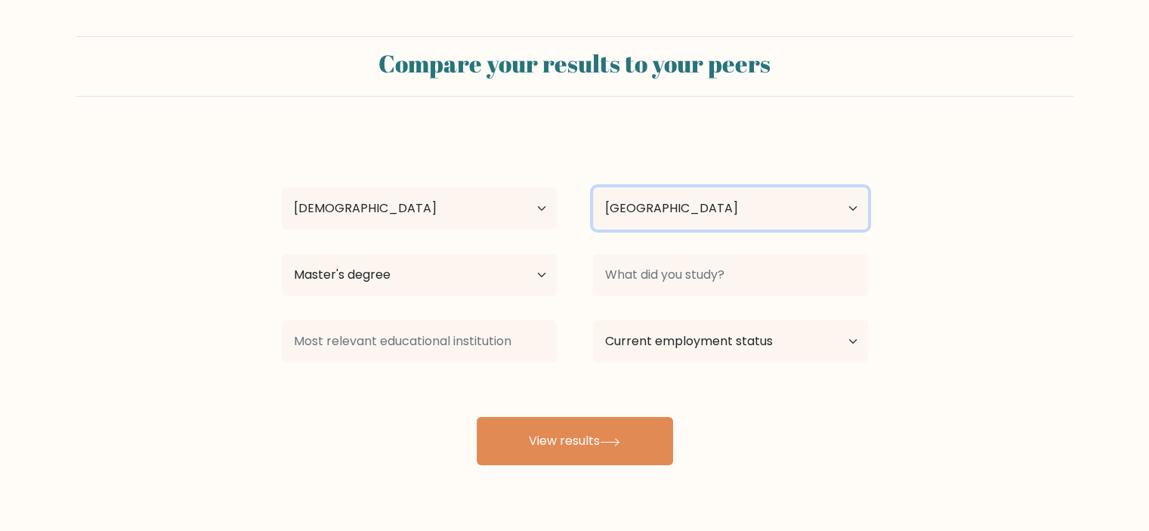
click at [685, 199] on select "Country [GEOGRAPHIC_DATA] [GEOGRAPHIC_DATA] [GEOGRAPHIC_DATA] [US_STATE] [GEOGR…" at bounding box center [730, 208] width 275 height 42
click at [676, 207] on select "Country [GEOGRAPHIC_DATA] [GEOGRAPHIC_DATA] [GEOGRAPHIC_DATA] [US_STATE] [GEOGR…" at bounding box center [730, 208] width 275 height 42
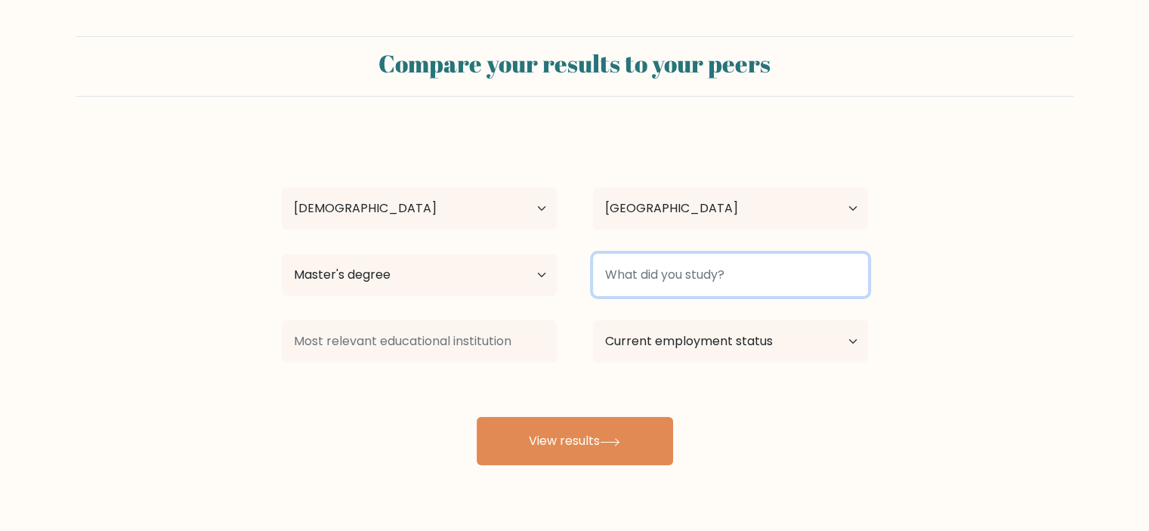
click at [677, 271] on input at bounding box center [730, 275] width 275 height 42
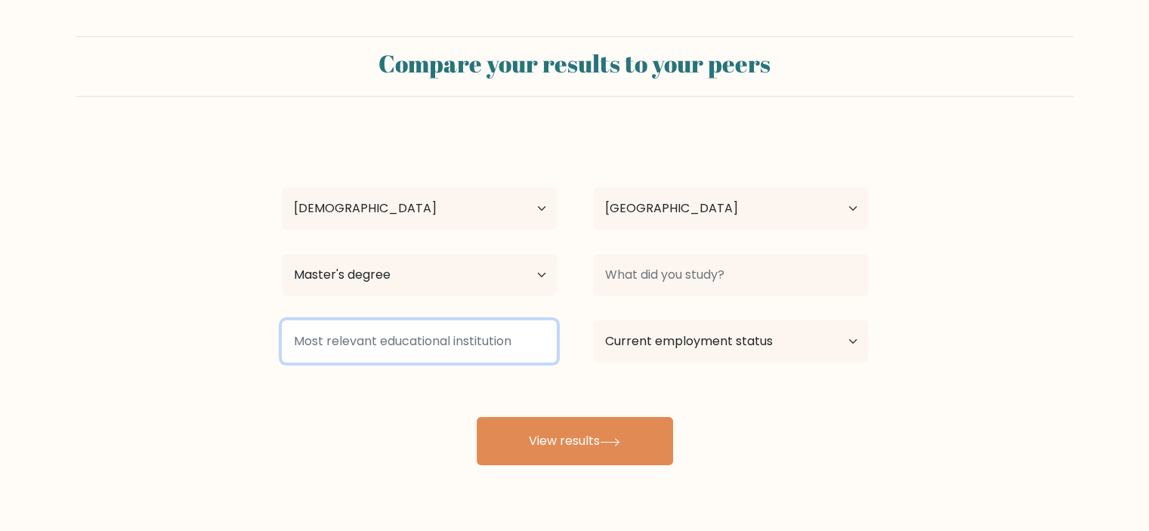
click at [407, 347] on input at bounding box center [419, 341] width 275 height 42
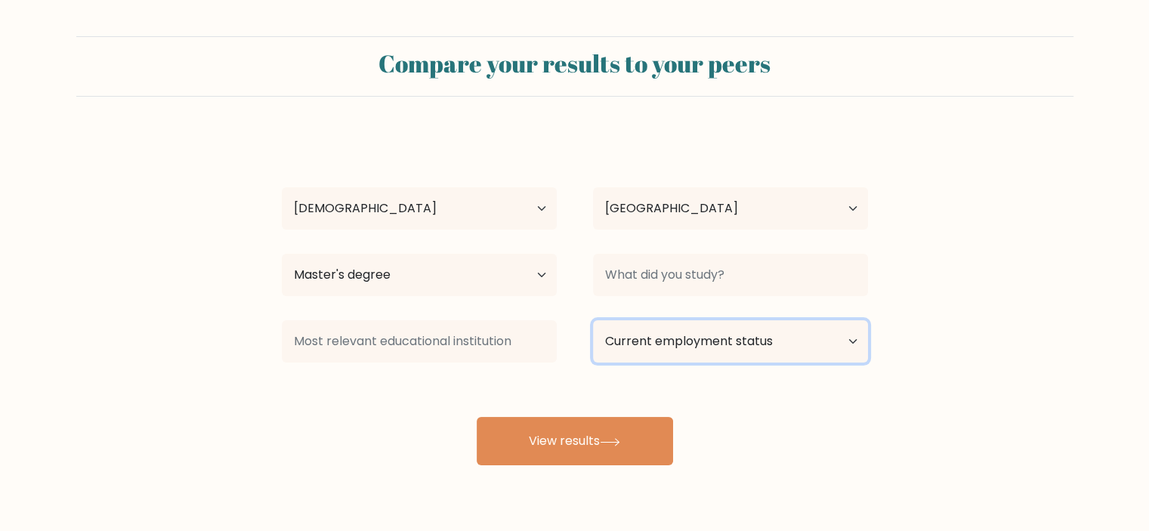
click at [710, 354] on select "Current employment status Employed Student Retired Other / prefer not to answer" at bounding box center [730, 341] width 275 height 42
select select "employed"
click at [593, 320] on select "Current employment status Employed Student Retired Other / prefer not to answer" at bounding box center [730, 341] width 275 height 42
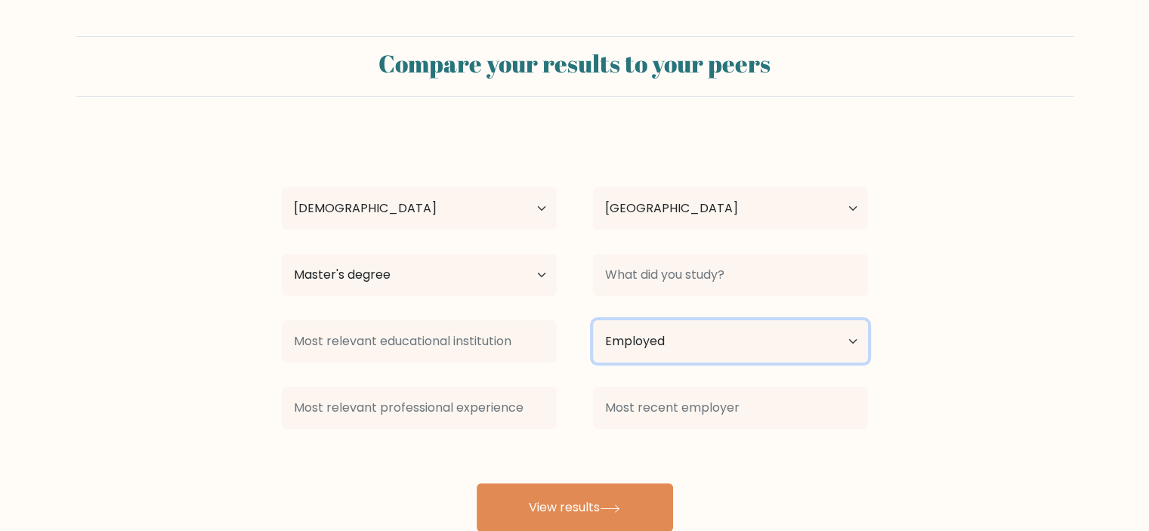
scroll to position [42, 0]
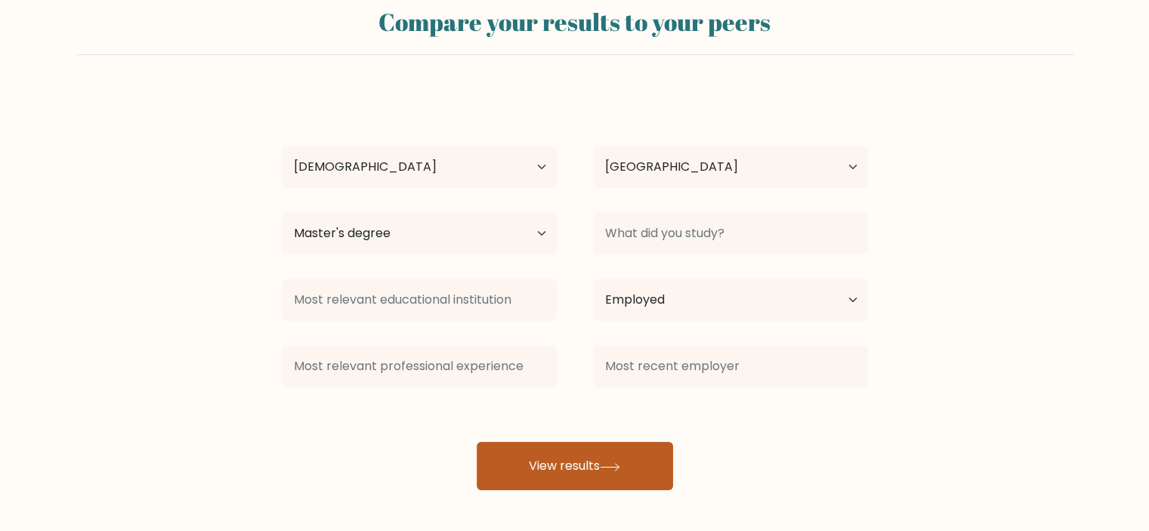
click at [567, 454] on button "View results" at bounding box center [575, 466] width 196 height 48
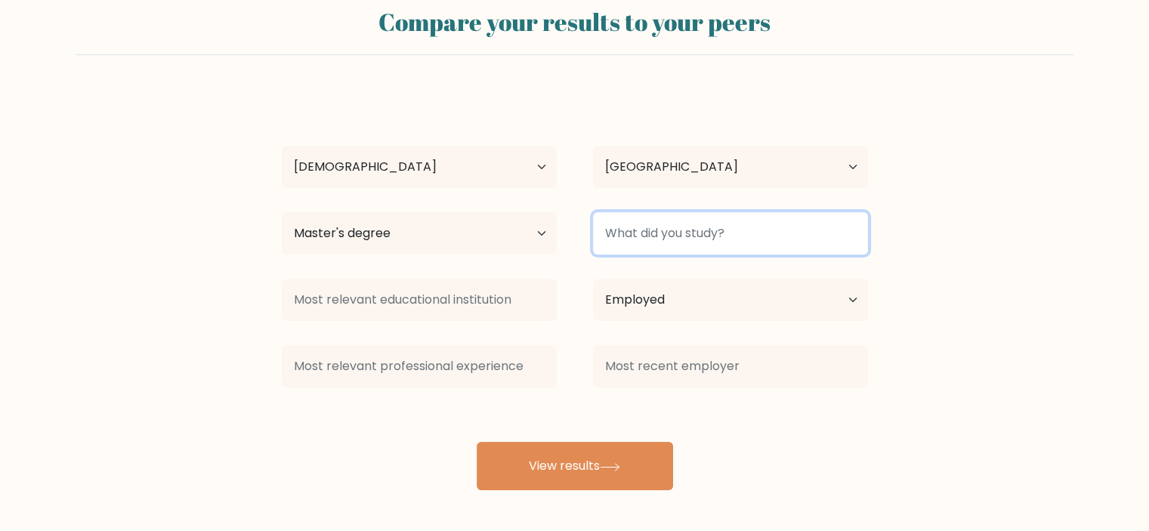
click at [626, 242] on input at bounding box center [730, 233] width 275 height 42
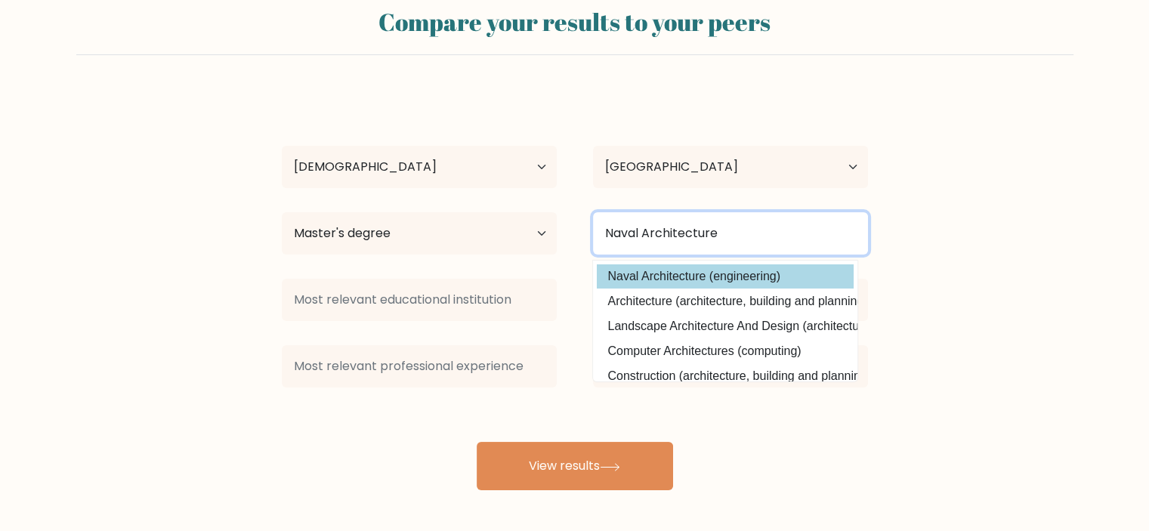
type input "Naval Architecture"
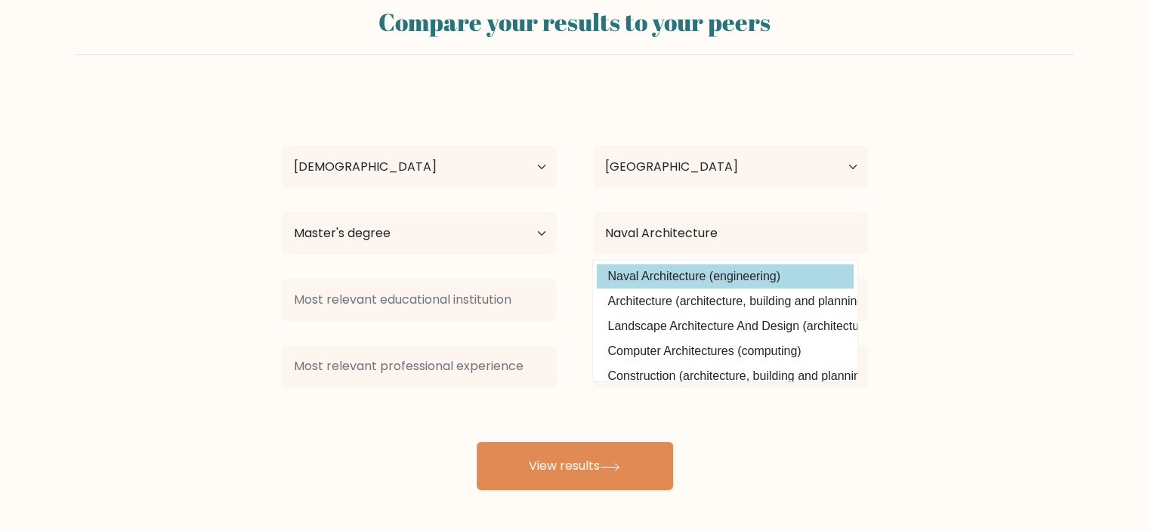
click at [695, 279] on option "Naval Architecture (engineering)" at bounding box center [725, 276] width 257 height 24
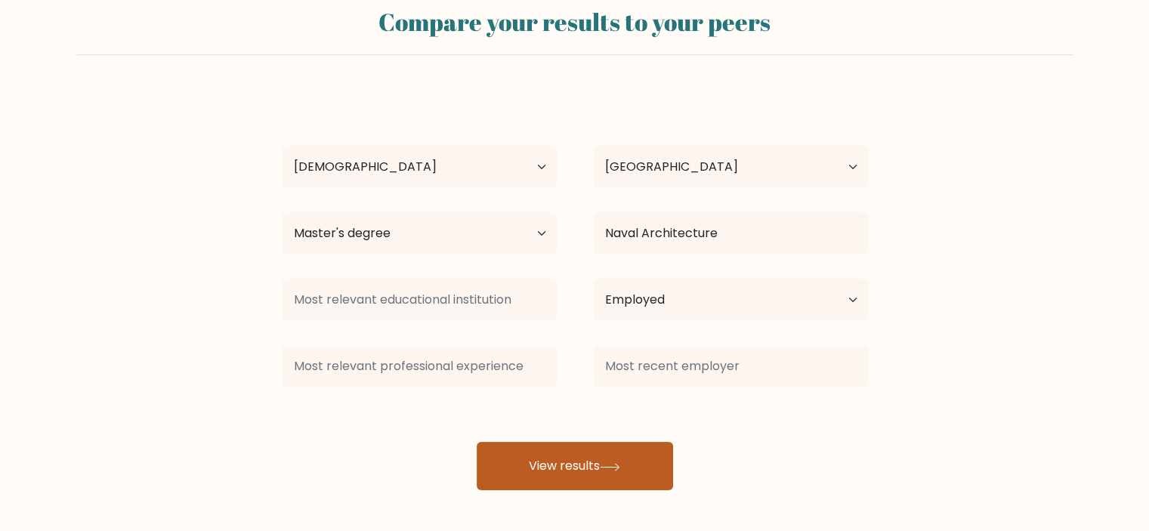
click at [589, 477] on button "View results" at bounding box center [575, 466] width 196 height 48
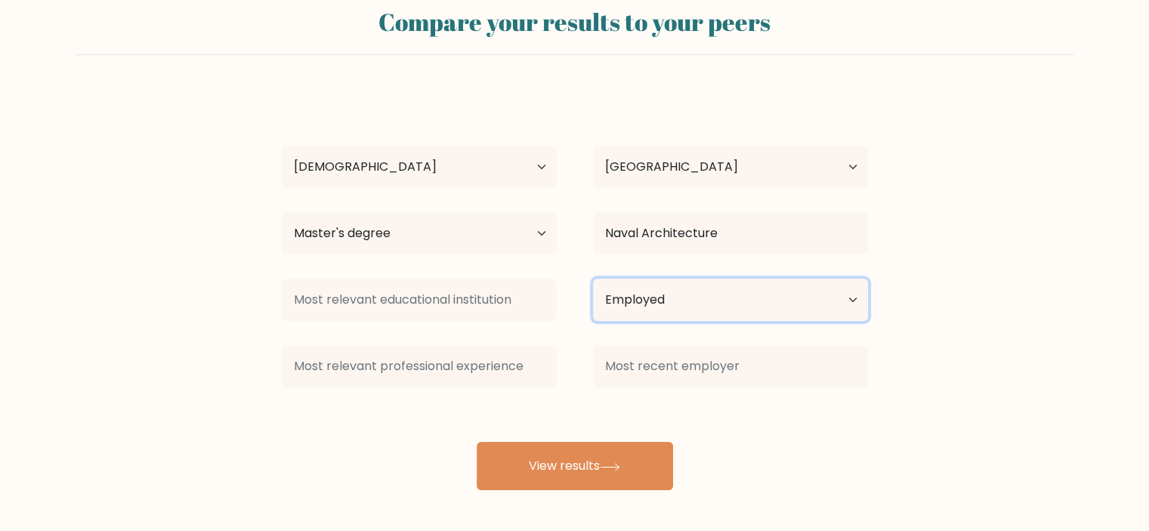
click at [707, 290] on select "Current employment status Employed Student Retired Other / prefer not to answer" at bounding box center [730, 300] width 275 height 42
select select "other"
click at [593, 279] on select "Current employment status Employed Student Retired Other / prefer not to answer" at bounding box center [730, 300] width 275 height 42
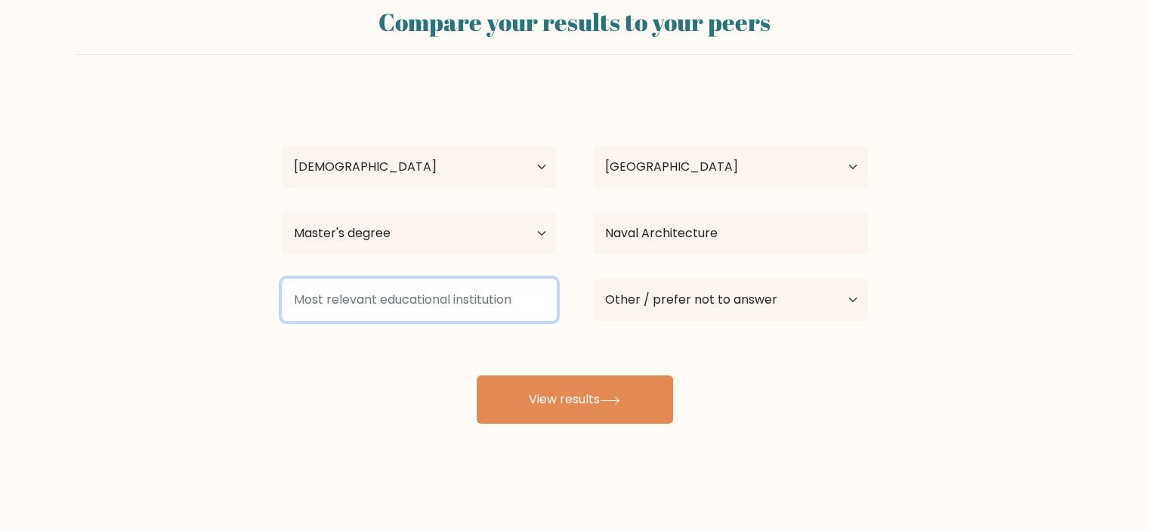
click at [381, 295] on input at bounding box center [419, 300] width 275 height 42
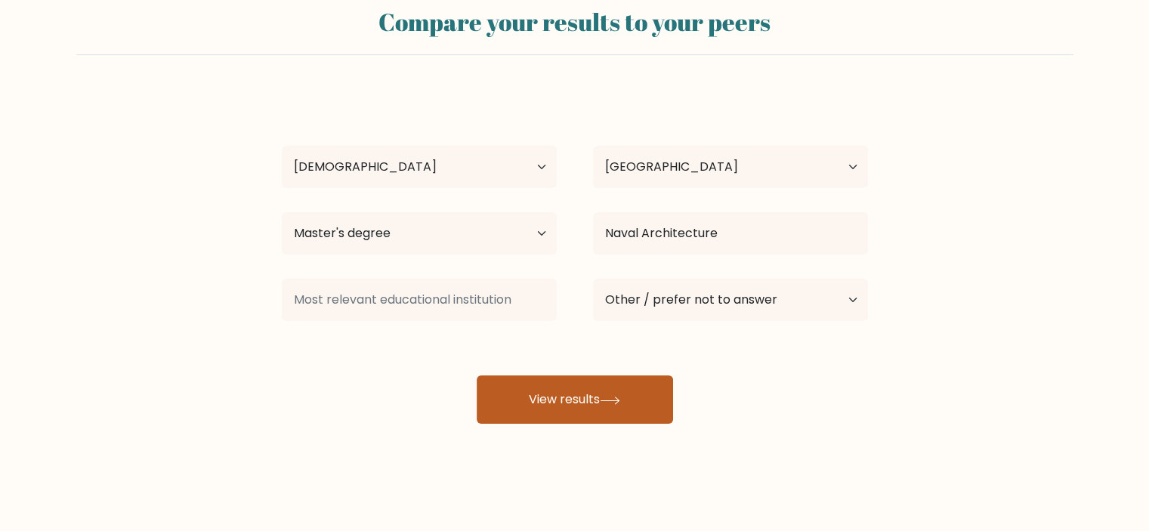
click at [578, 398] on button "View results" at bounding box center [575, 400] width 196 height 48
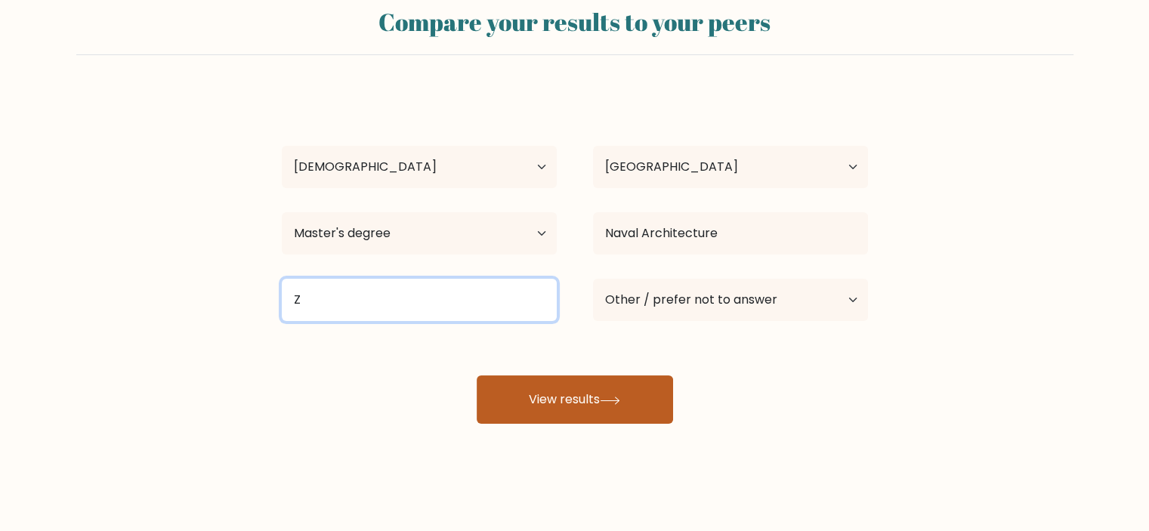
type input "Z"
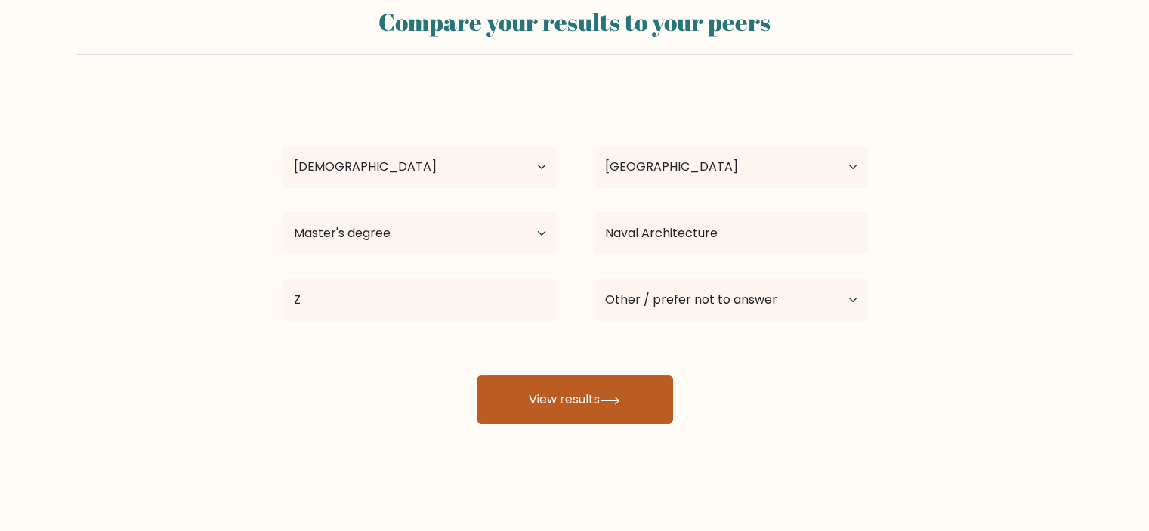
click at [532, 389] on button "View results" at bounding box center [575, 400] width 196 height 48
